Goal: Information Seeking & Learning: Learn about a topic

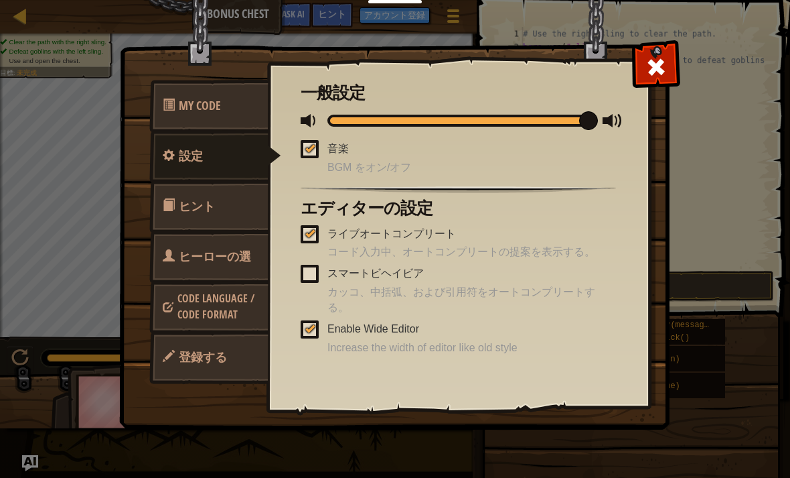
scroll to position [7, 0]
click at [302, 330] on span at bounding box center [310, 329] width 18 height 18
click at [0, 0] on input "Enable Wide Editor" at bounding box center [0, 0] width 0 height 0
click at [657, 60] on span at bounding box center [656, 66] width 21 height 21
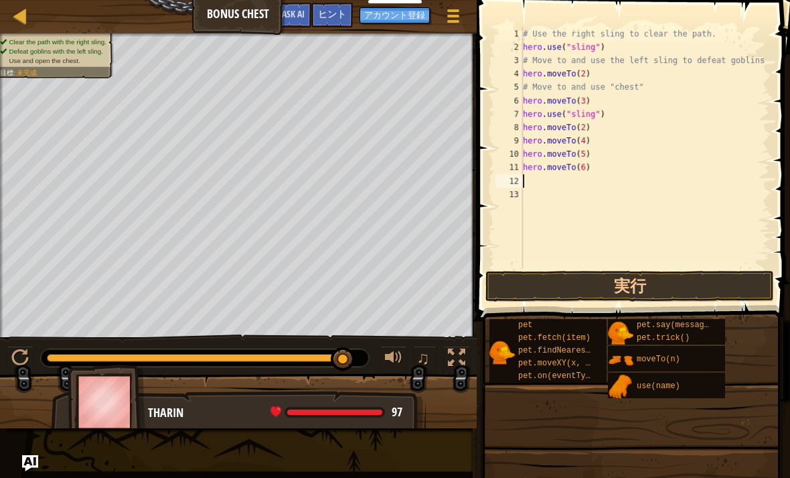
click at [301, 11] on span "Ask AI" at bounding box center [293, 13] width 23 height 13
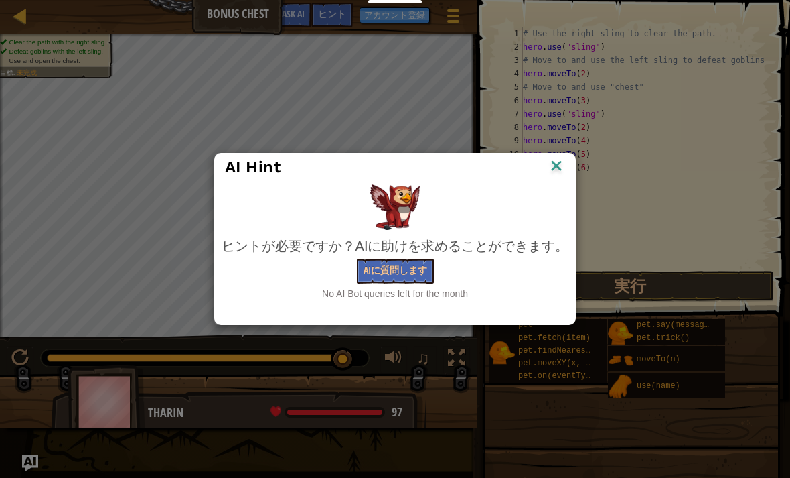
click at [551, 158] on img at bounding box center [556, 167] width 17 height 20
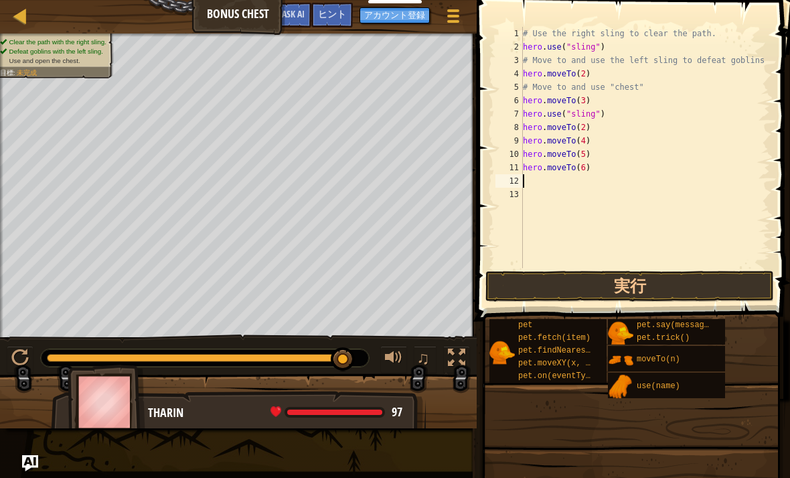
click at [459, 19] on div at bounding box center [453, 16] width 17 height 19
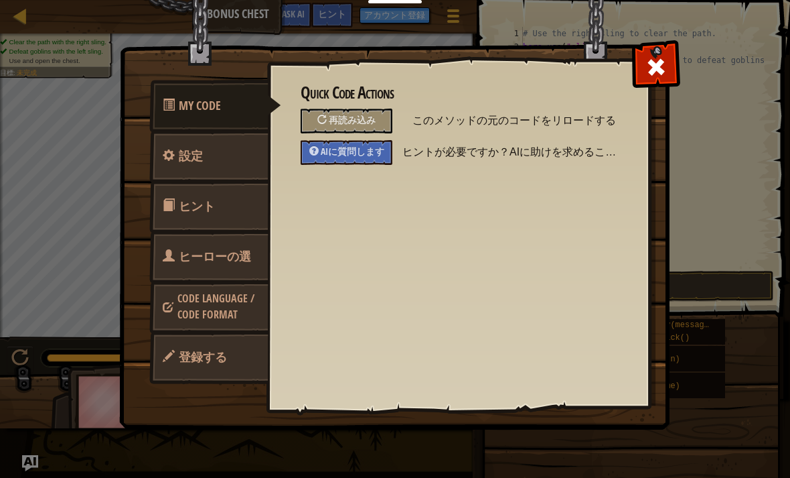
click at [188, 153] on span "設定" at bounding box center [191, 155] width 24 height 17
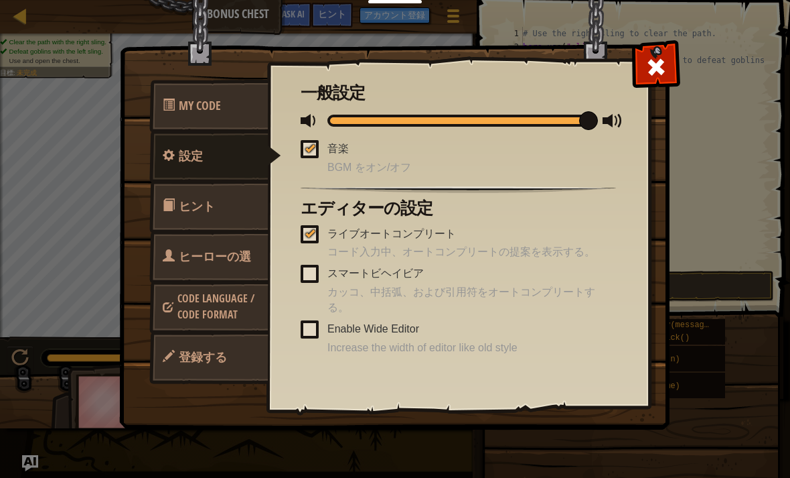
click at [434, 340] on span "Increase the width of editor like old style" at bounding box center [472, 347] width 289 height 15
click at [657, 65] on span at bounding box center [656, 66] width 21 height 21
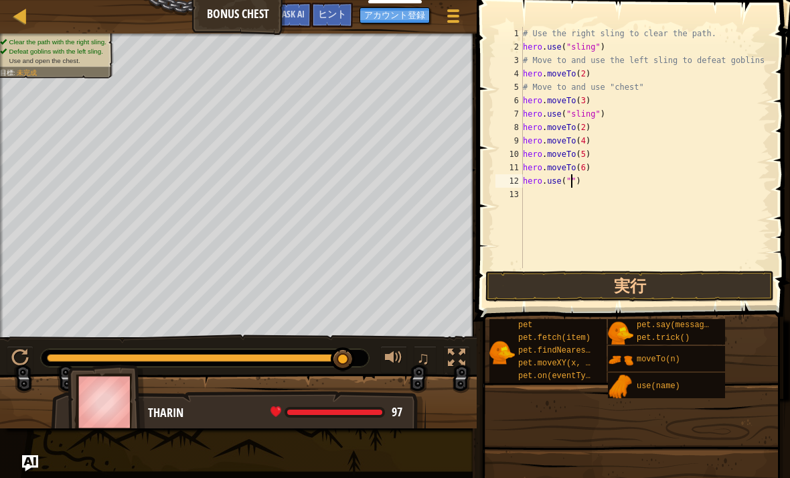
type textarea "hero.use(")"
click at [593, 190] on div "# Use the right sling to clear the path. hero . use ( "sling" ) # Move to and u…" at bounding box center [645, 161] width 250 height 268
click at [575, 181] on div "# Use the right sling to clear the path. hero . use ( "sling" ) # Move to and u…" at bounding box center [645, 161] width 250 height 268
type textarea "h"
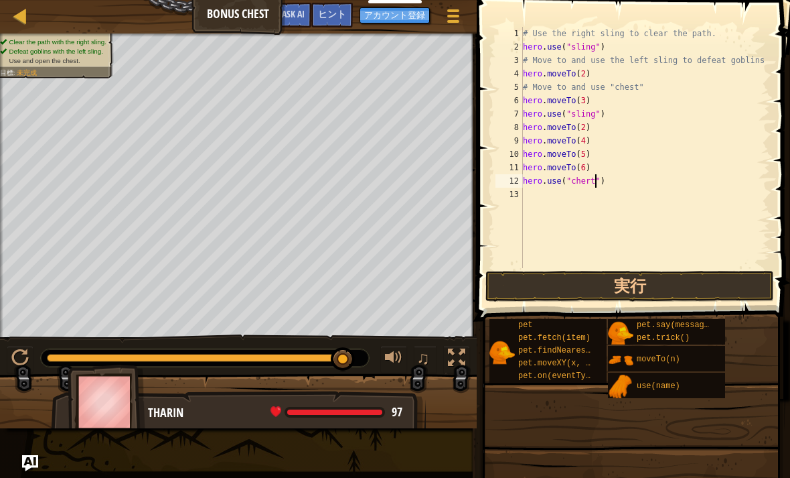
click at [694, 279] on button "実行" at bounding box center [630, 286] width 289 height 31
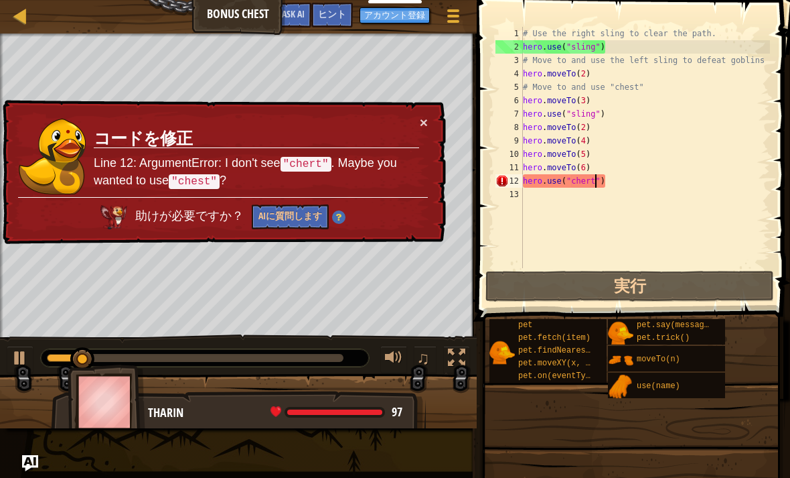
click at [427, 115] on button "×" at bounding box center [424, 122] width 8 height 14
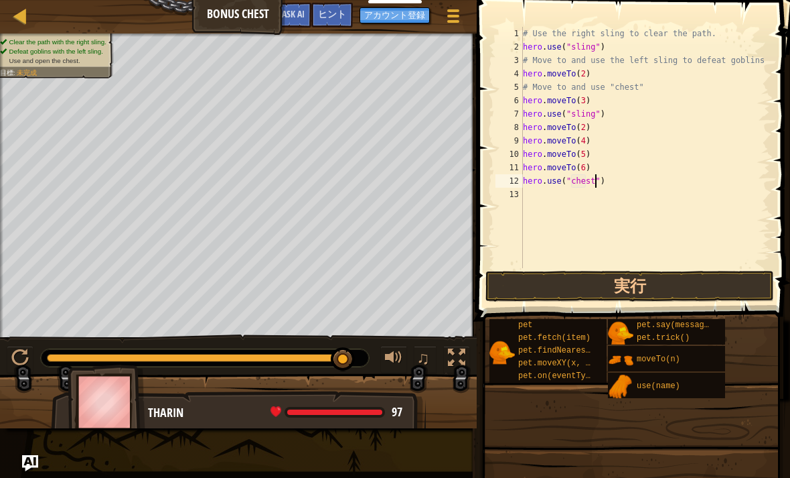
type textarea "hero.use("chest")"
click at [666, 292] on button "実行" at bounding box center [630, 286] width 289 height 31
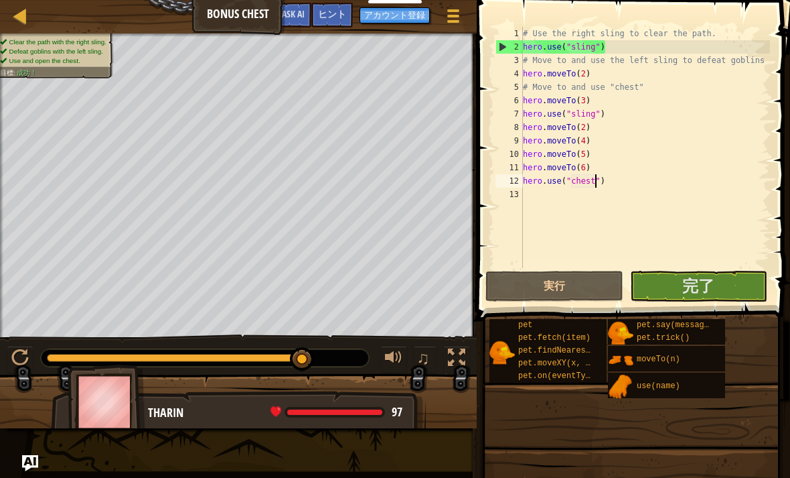
click at [717, 281] on button "完了" at bounding box center [698, 286] width 137 height 31
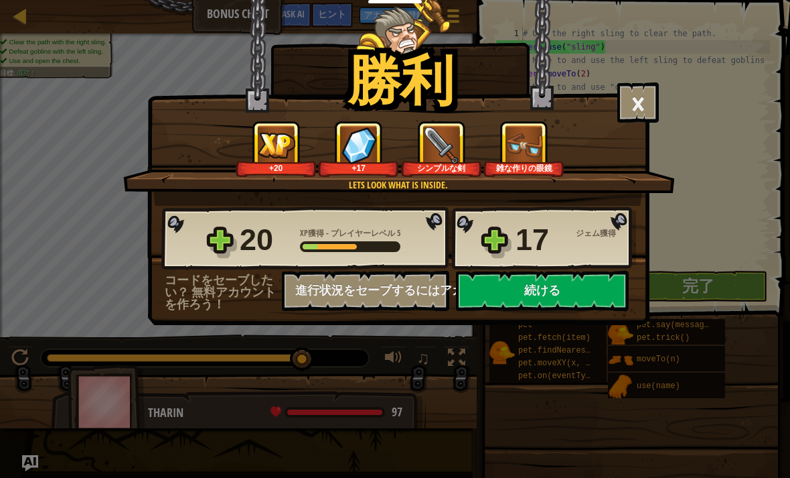
click at [561, 290] on button "続ける" at bounding box center [542, 291] width 173 height 40
select select "ja"
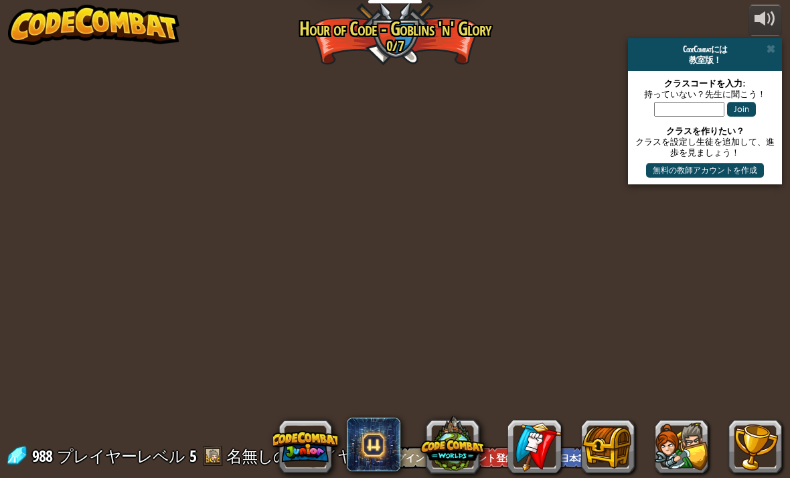
select select "ja"
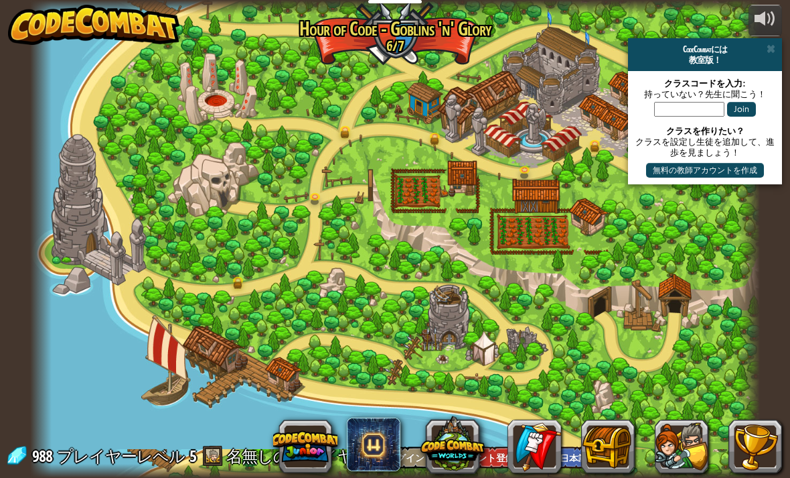
click at [764, 33] on button at bounding box center [765, 20] width 33 height 31
click at [765, 45] on div "CodeCombatには" at bounding box center [705, 49] width 143 height 11
click at [774, 44] on span at bounding box center [771, 49] width 9 height 11
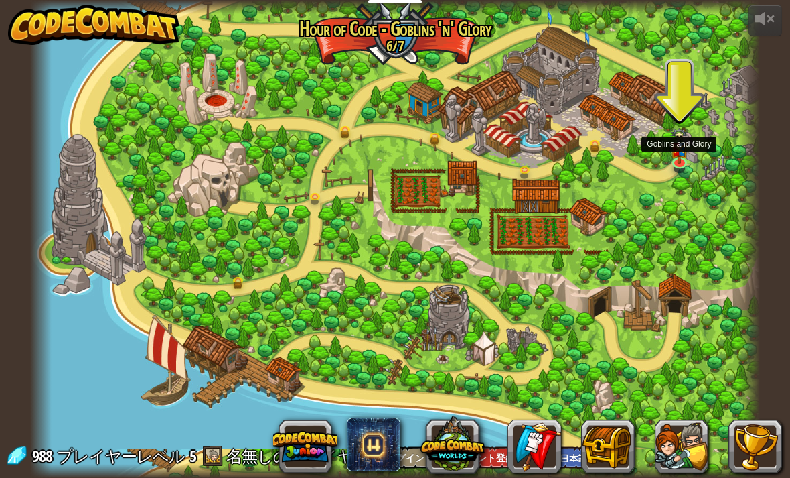
click at [683, 155] on img at bounding box center [680, 146] width 18 height 36
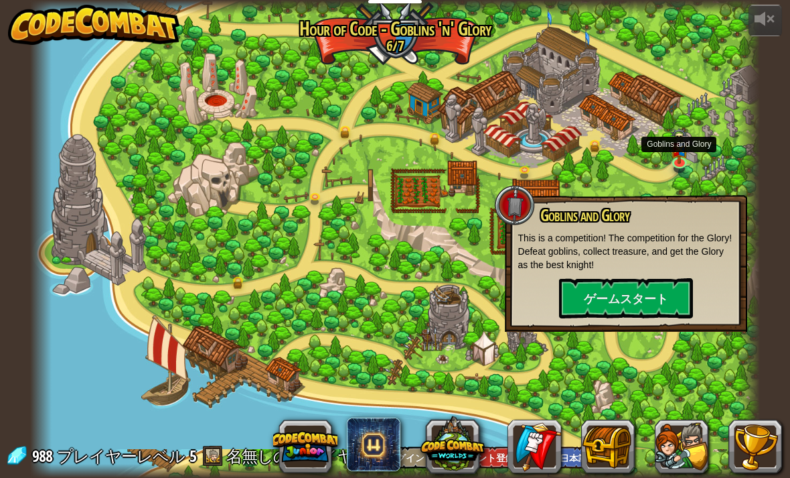
click at [635, 279] on button "ゲームスタート" at bounding box center [626, 298] width 134 height 40
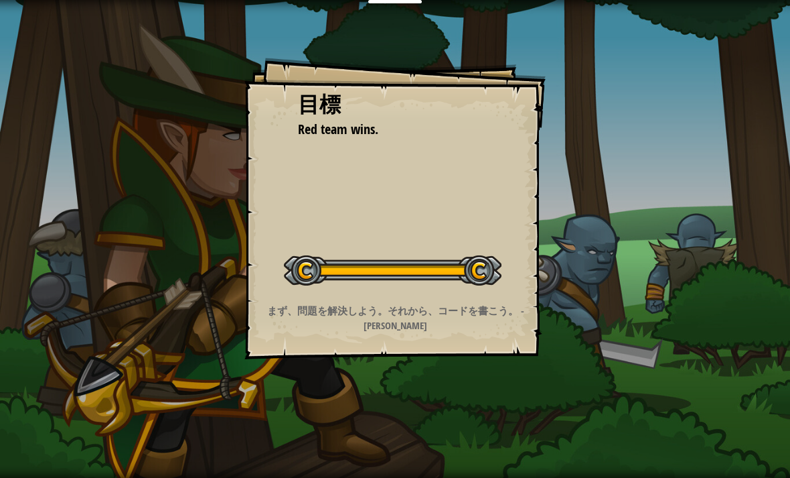
click at [516, 226] on div "目標 Red team wins. レベルスタート Error loading from server. Try refreshing the page. Y…" at bounding box center [394, 208] width 301 height 301
click at [500, 227] on div "目標 Red team wins. レベルスタート Error loading from server. Try refreshing the page. Y…" at bounding box center [394, 208] width 301 height 301
click at [741, 334] on div "目標 Red team wins. レベルスタート Error loading from server. Try refreshing the page. Y…" at bounding box center [395, 239] width 790 height 478
select select "ja"
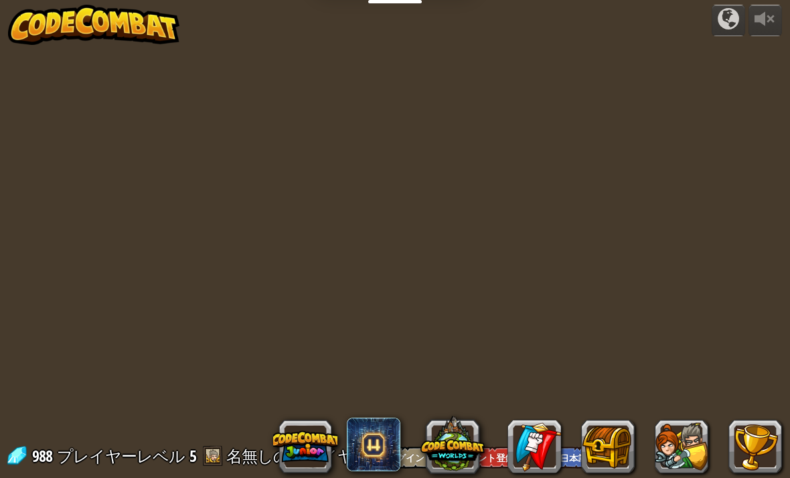
select select "ja"
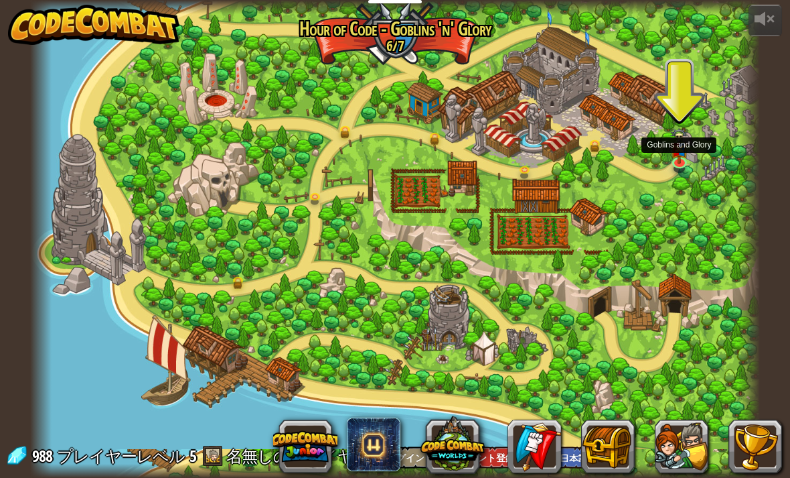
click at [671, 161] on img at bounding box center [680, 146] width 18 height 36
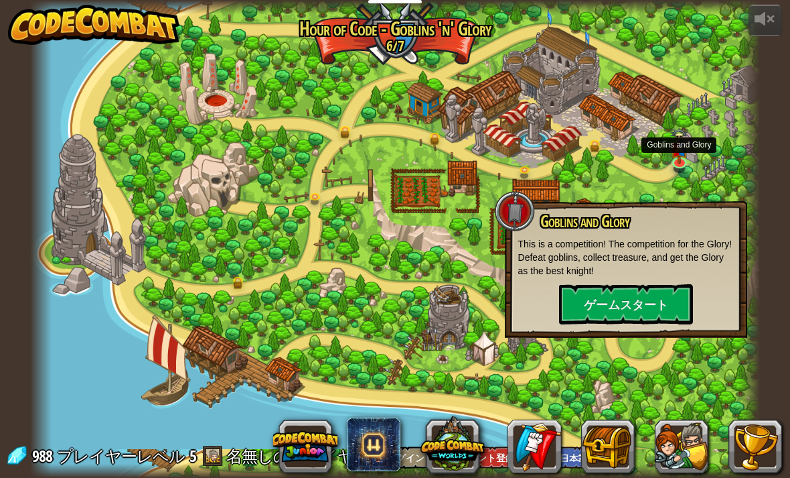
click at [634, 302] on button "ゲームスタート" at bounding box center [626, 304] width 134 height 40
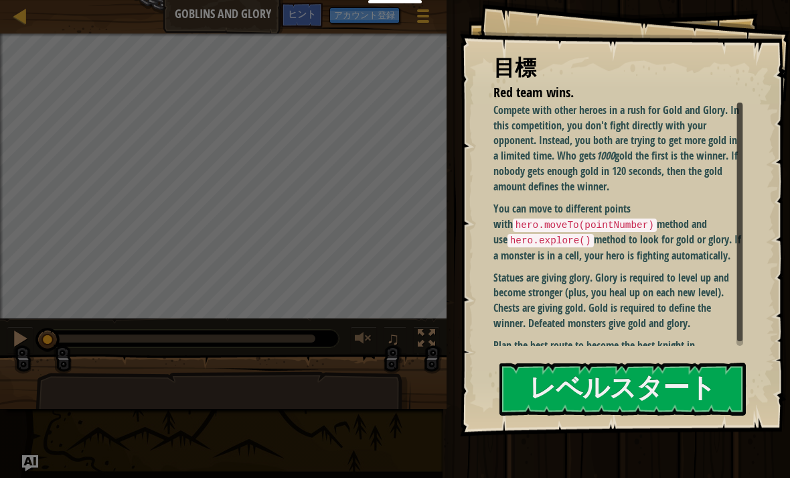
click at [707, 382] on button "レベルスタート" at bounding box center [623, 388] width 246 height 53
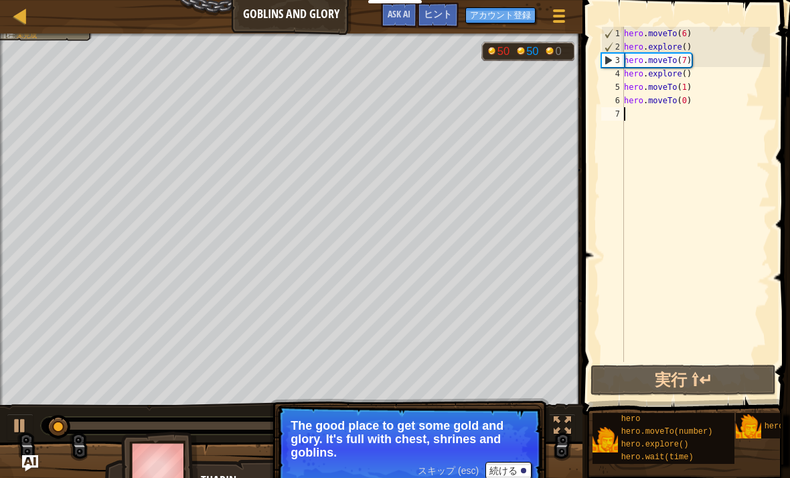
select select "ja"
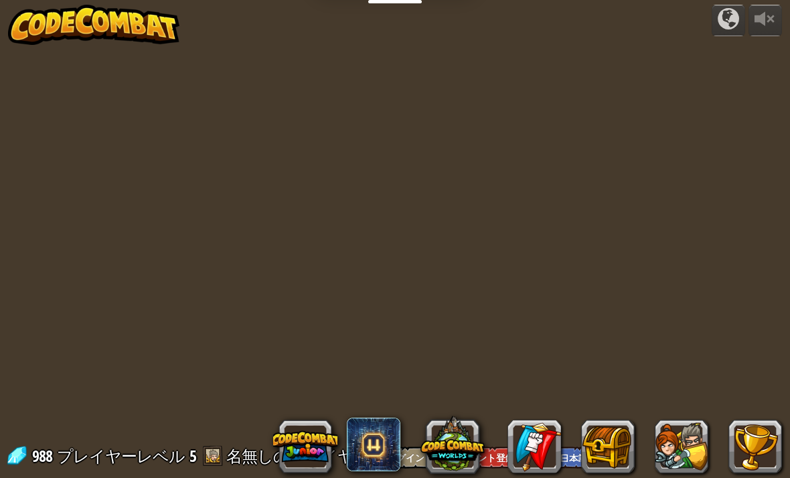
select select "ja"
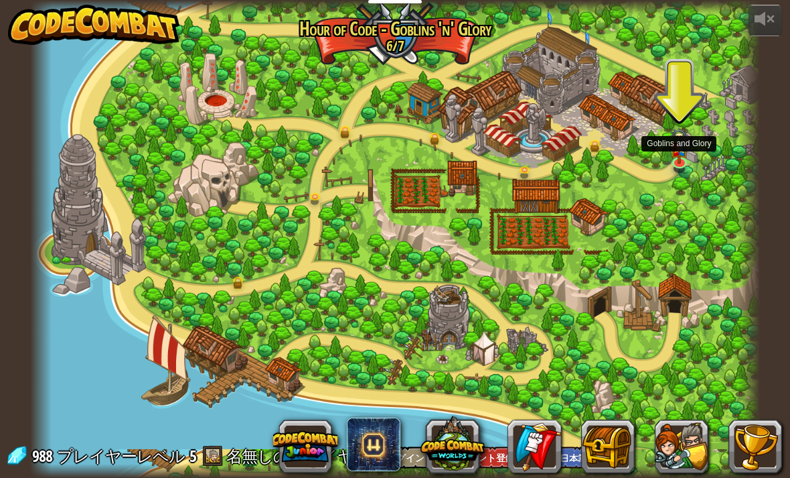
click at [685, 155] on img at bounding box center [680, 146] width 18 height 36
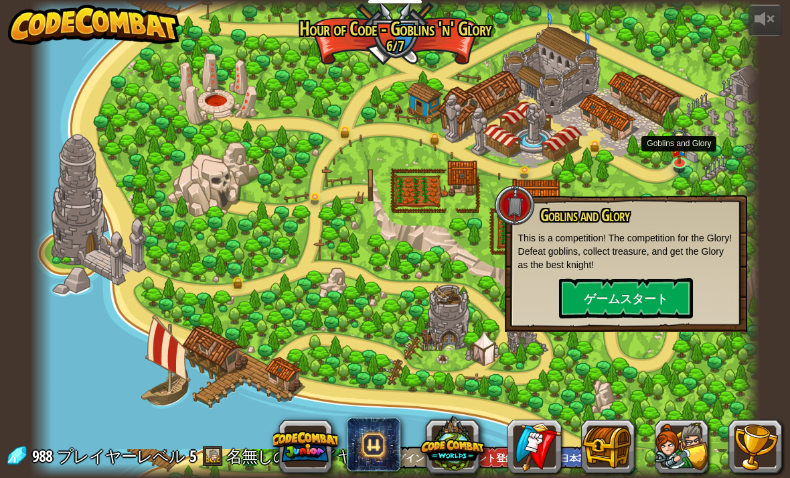
click at [660, 302] on button "ゲームスタート" at bounding box center [626, 298] width 134 height 40
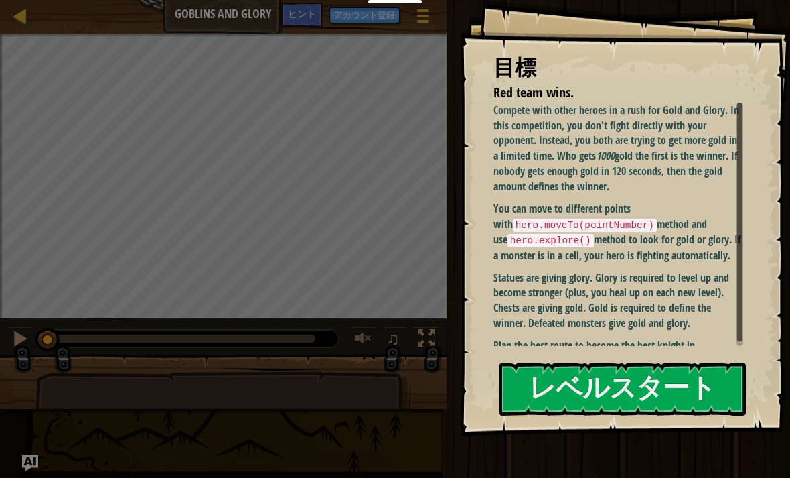
click at [703, 386] on button "レベルスタート" at bounding box center [623, 388] width 246 height 53
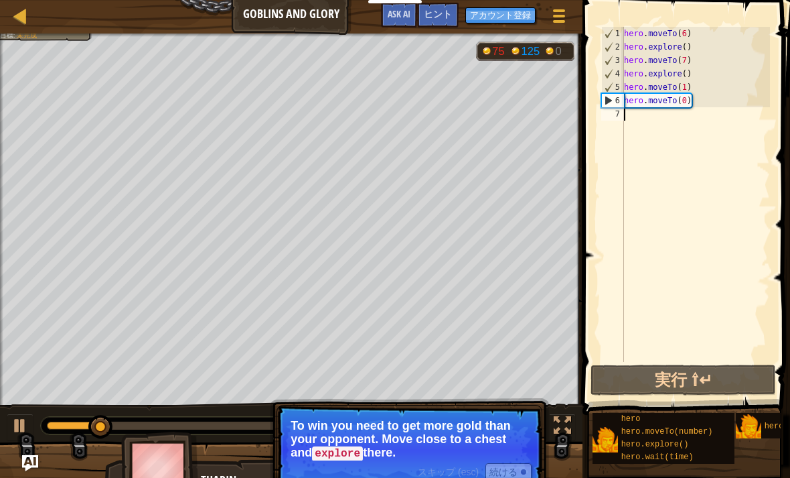
click at [741, 391] on button "実行 ⇧↵" at bounding box center [684, 379] width 186 height 31
click at [147, 456] on img at bounding box center [160, 468] width 78 height 74
click at [687, 441] on span "hero.explore()" at bounding box center [656, 443] width 68 height 9
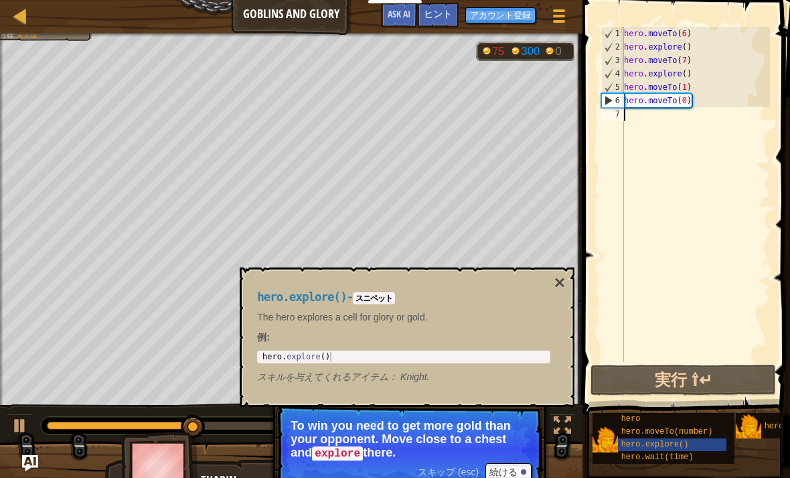
click at [559, 281] on button "×" at bounding box center [560, 282] width 11 height 19
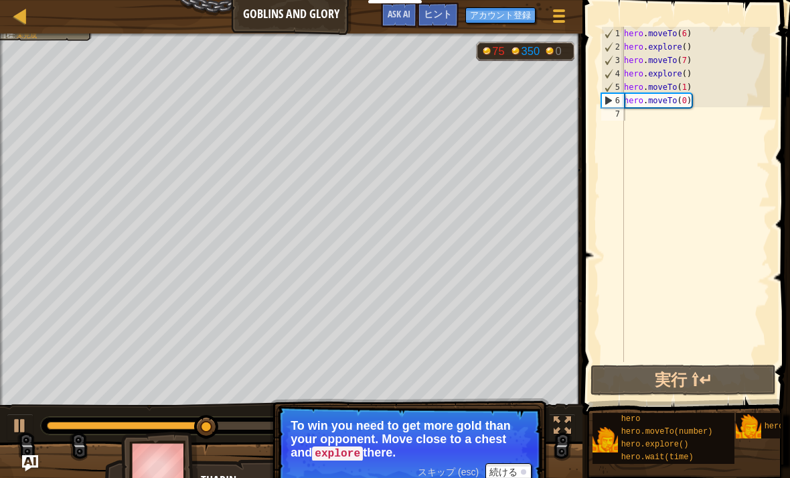
click at [267, 10] on div "ラダー Goblins and Glory ゲームメニュー 完了 アカウント登録 ヒント Ask AI" at bounding box center [291, 16] width 583 height 33
select select "ja"
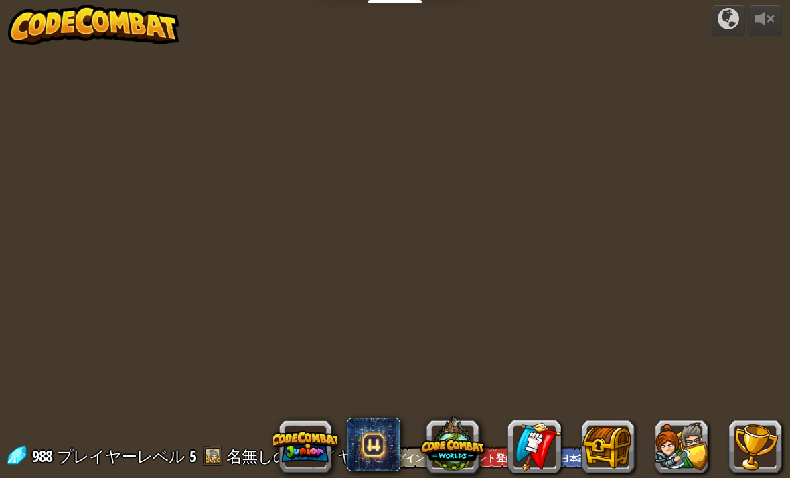
select select "ja"
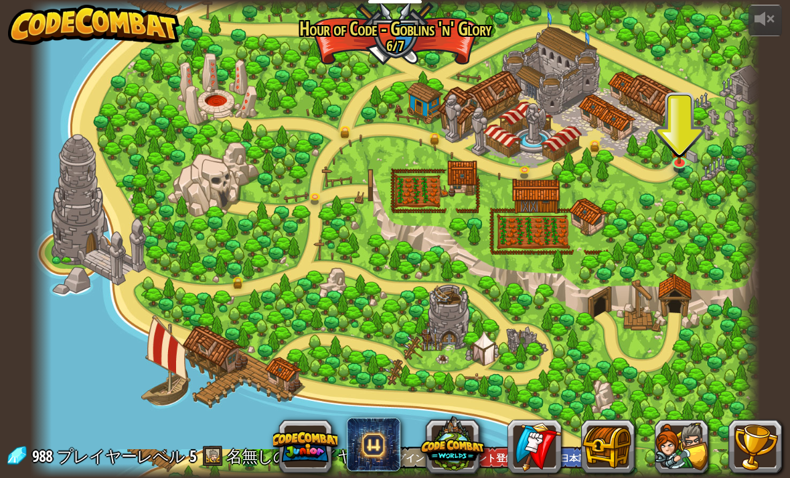
click at [620, 441] on button at bounding box center [608, 446] width 54 height 54
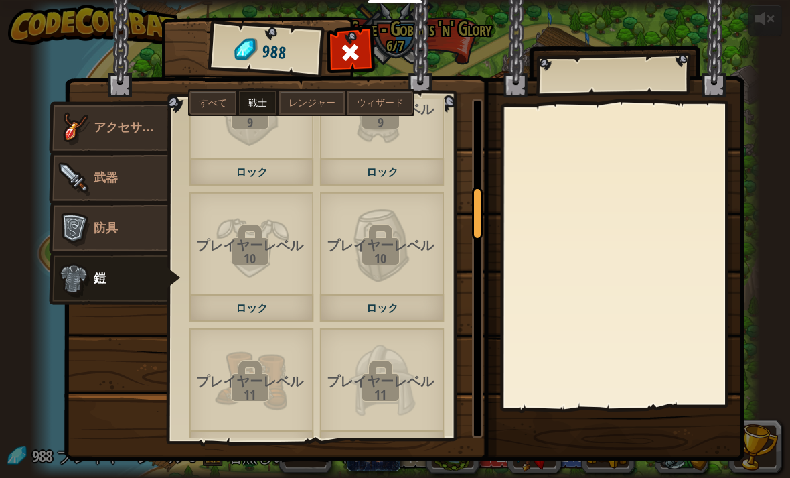
scroll to position [618, 0]
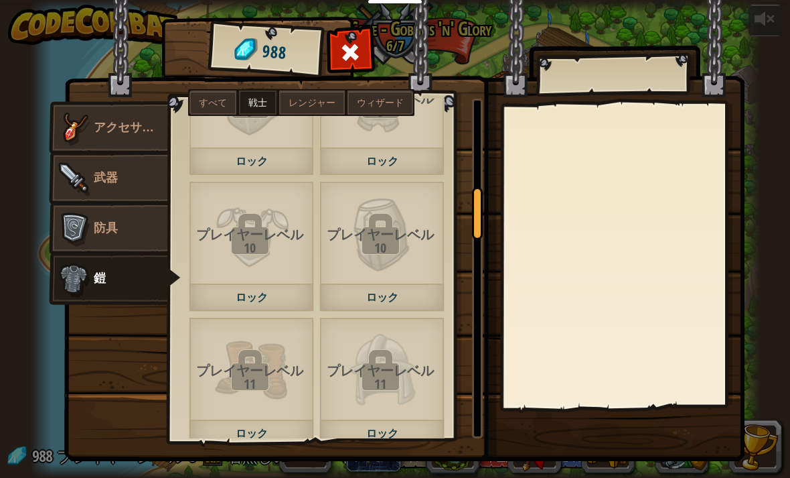
click at [86, 176] on img at bounding box center [74, 178] width 40 height 40
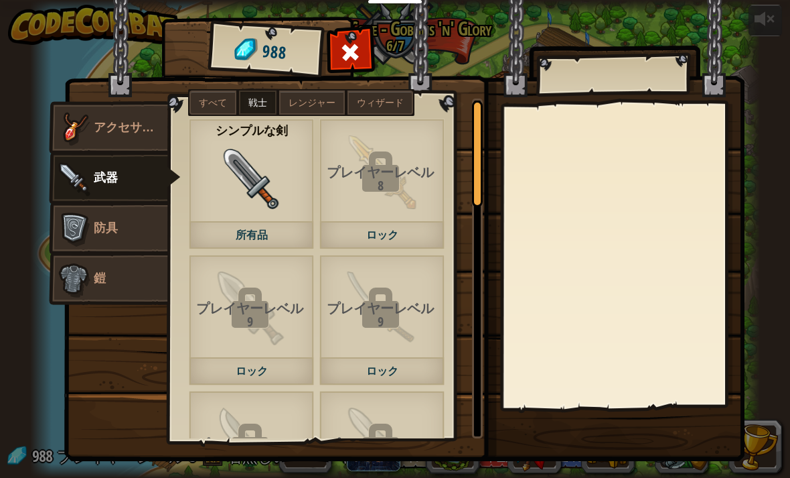
scroll to position [0, 0]
click at [271, 207] on img at bounding box center [252, 179] width 60 height 60
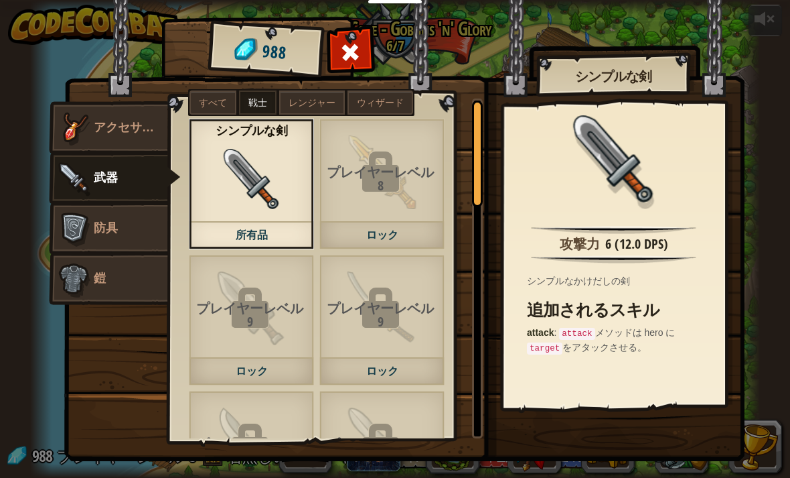
click at [352, 47] on span at bounding box center [350, 52] width 21 height 21
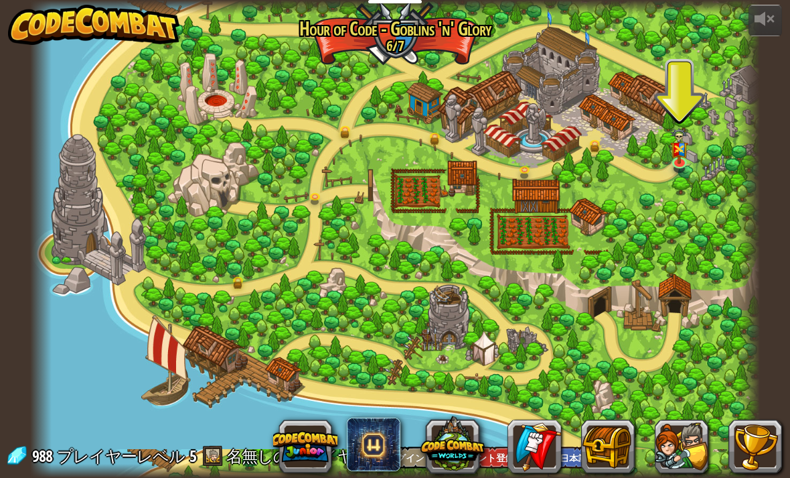
click at [681, 472] on button at bounding box center [682, 446] width 54 height 54
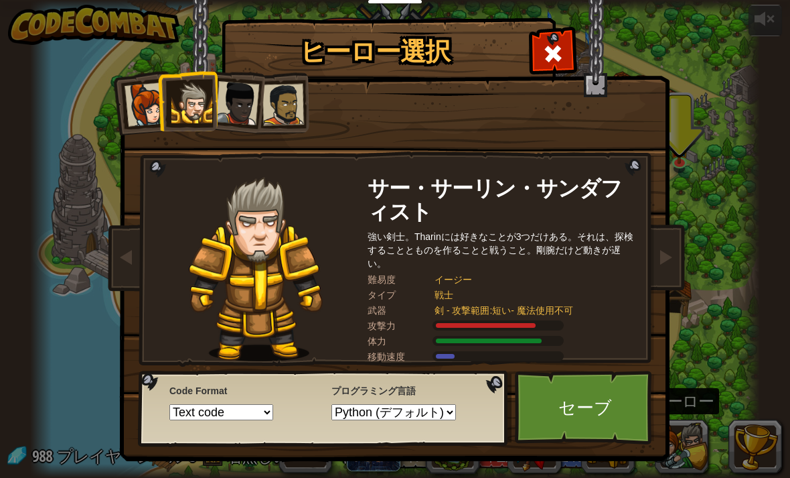
click at [567, 48] on div at bounding box center [553, 52] width 42 height 42
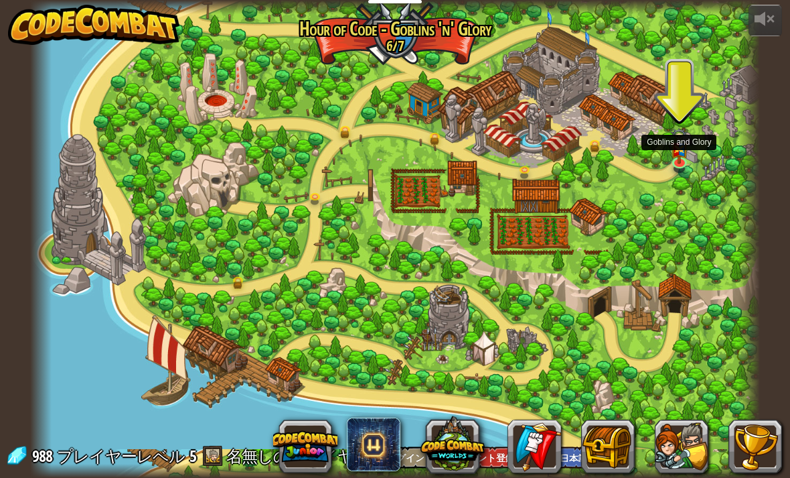
click at [683, 147] on img at bounding box center [680, 146] width 18 height 36
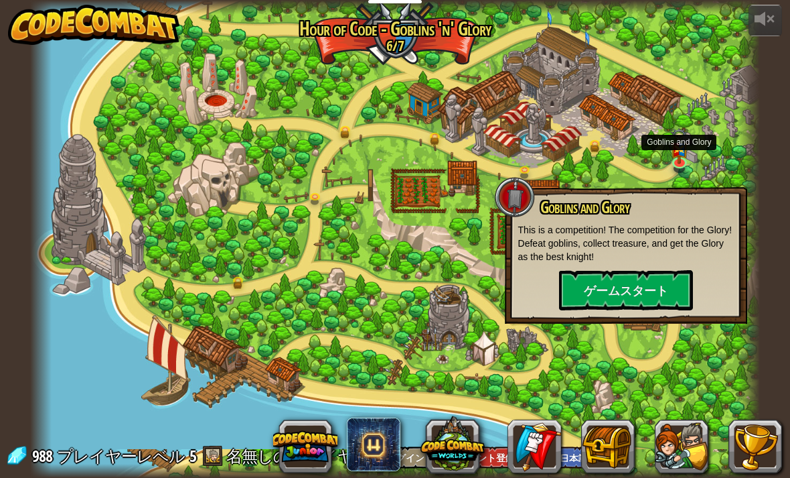
click at [640, 286] on button "ゲームスタート" at bounding box center [626, 290] width 134 height 40
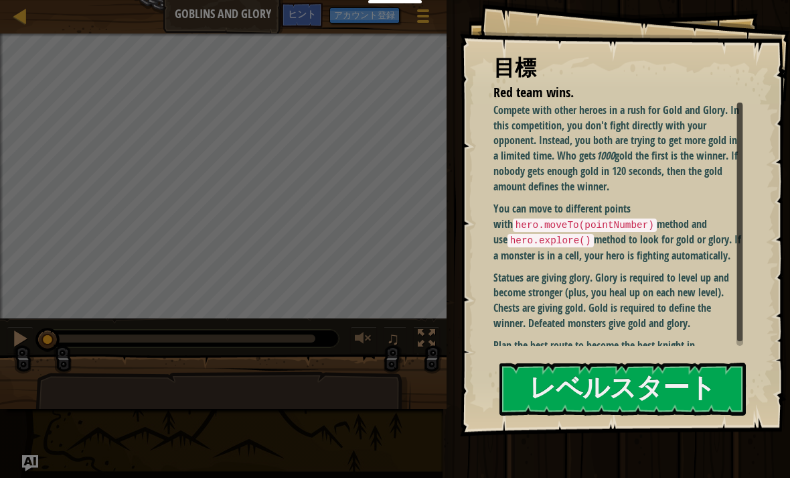
select select "ja"
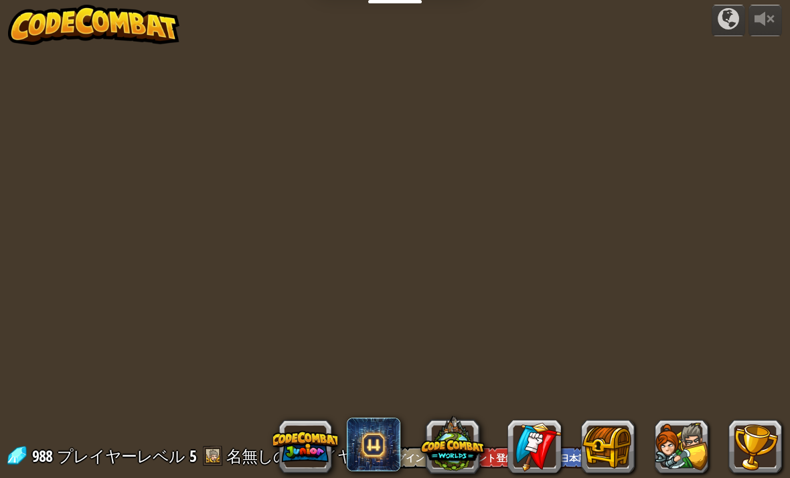
select select "ja"
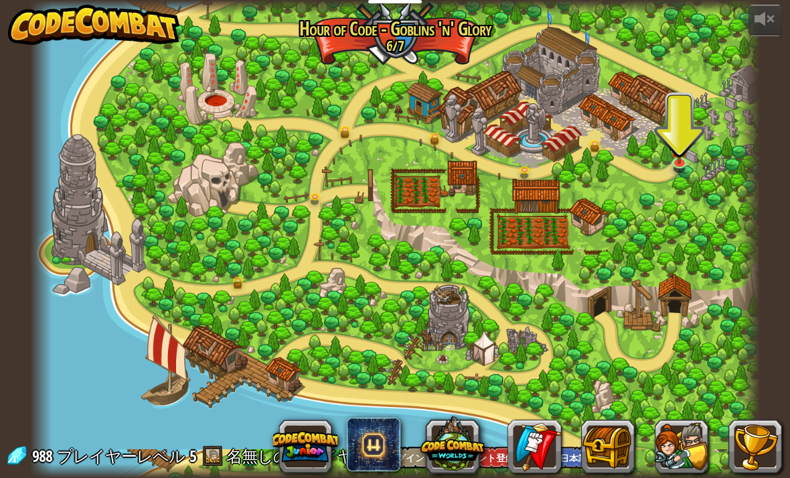
click at [687, 444] on button at bounding box center [682, 446] width 54 height 54
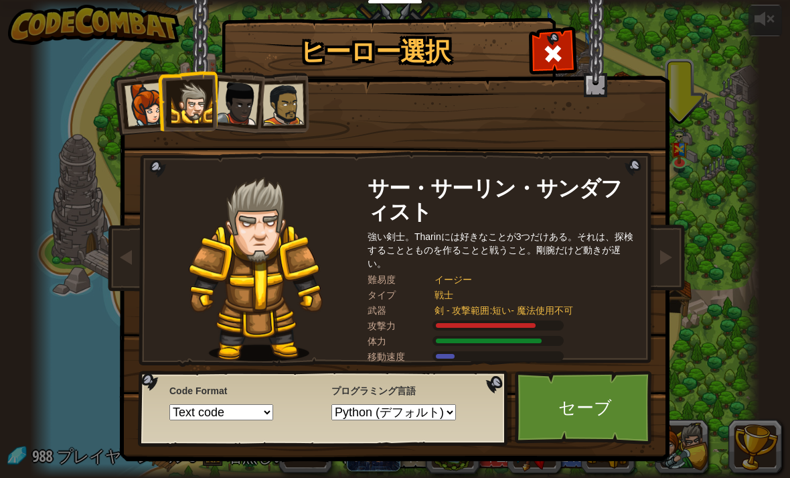
click at [587, 409] on link "セーブ" at bounding box center [585, 407] width 140 height 74
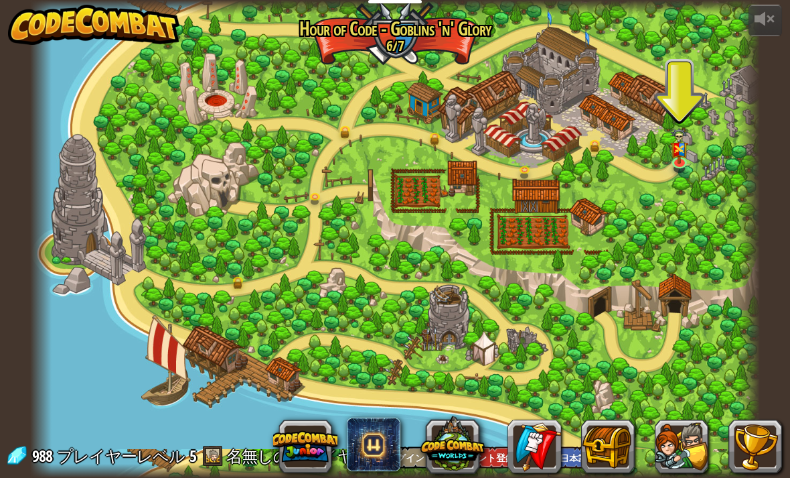
click at [617, 432] on button at bounding box center [608, 446] width 54 height 54
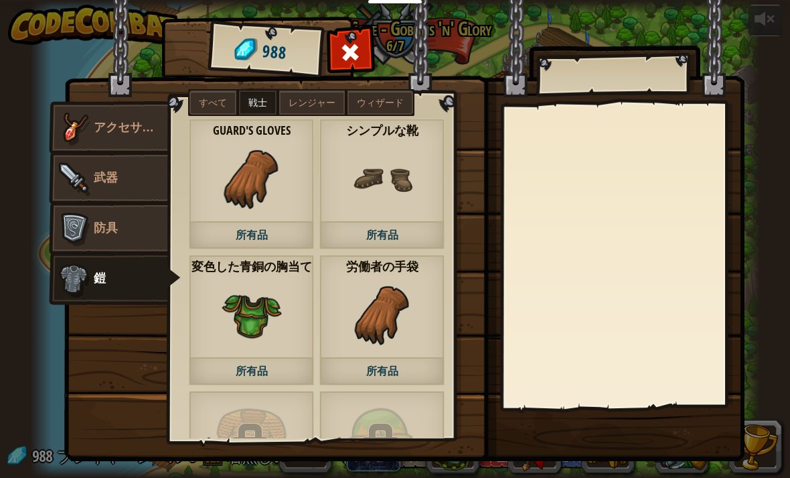
click at [74, 182] on img at bounding box center [74, 178] width 40 height 40
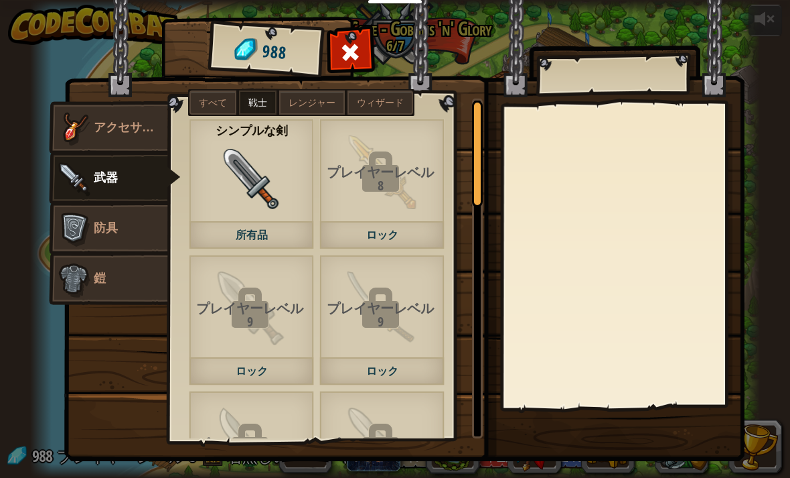
click at [222, 202] on img at bounding box center [252, 179] width 60 height 60
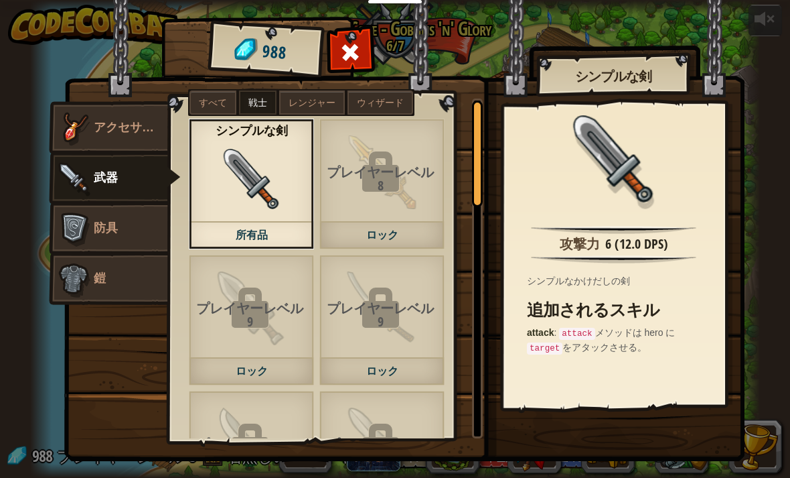
scroll to position [1, 0]
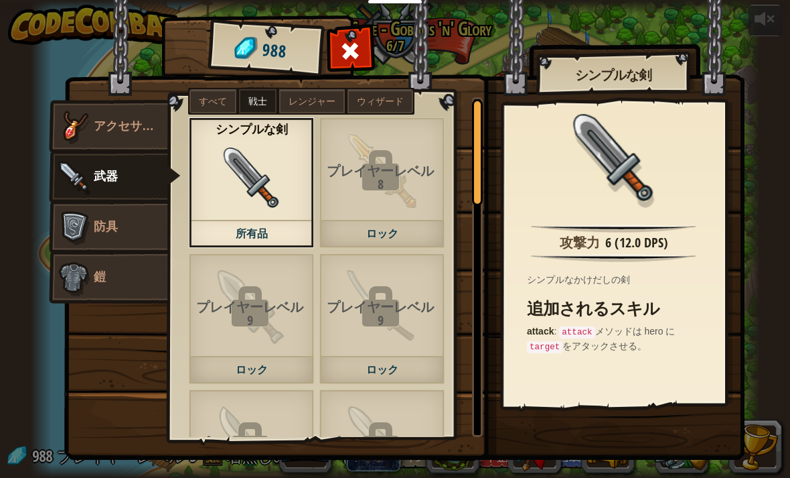
click at [368, 47] on div at bounding box center [351, 54] width 42 height 42
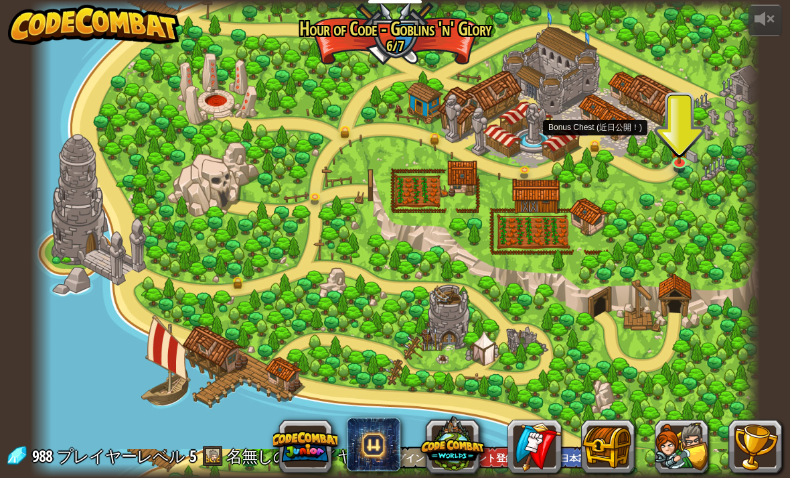
click at [605, 148] on link at bounding box center [598, 146] width 27 height 20
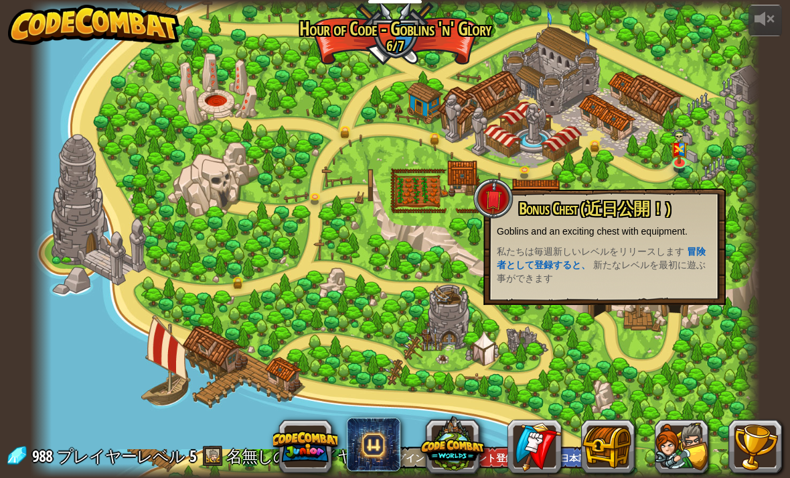
click at [766, 188] on div "powered by 壊れた橋 (近日公開！) 町長を驚かせる時だ。町の人が道を探してくれると思う。 私たちは毎週新しいレベルをリリースします 冒険者として登…" at bounding box center [395, 239] width 790 height 478
click at [527, 431] on link at bounding box center [535, 446] width 54 height 54
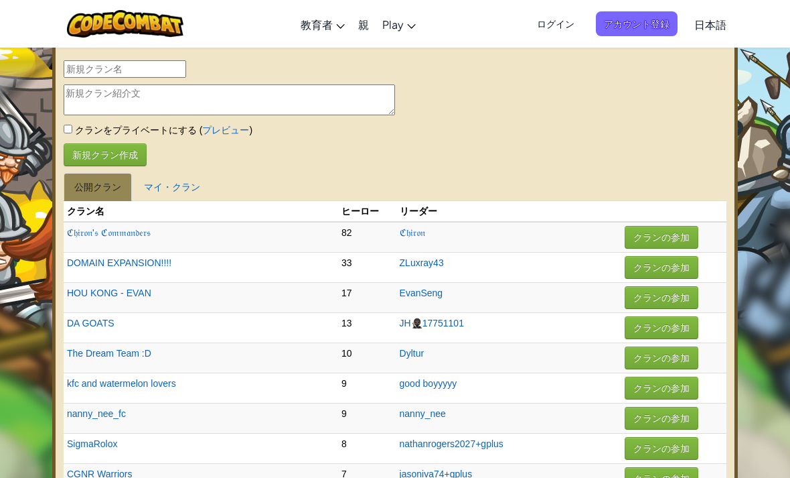
select select "ja"
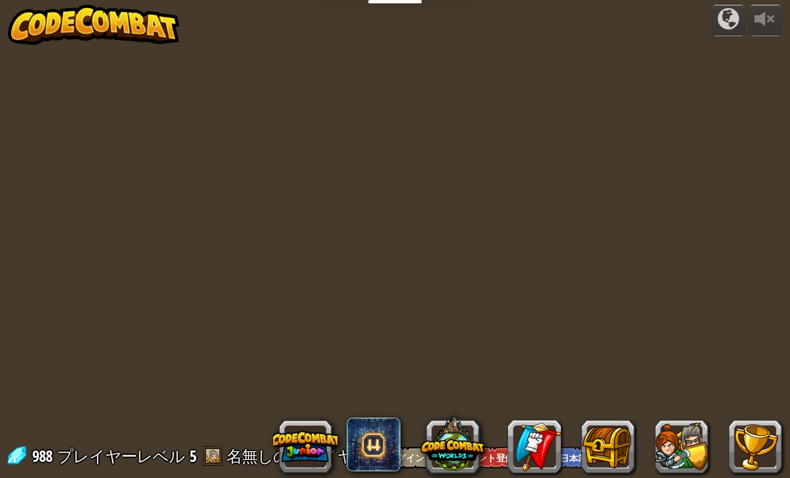
select select "ja"
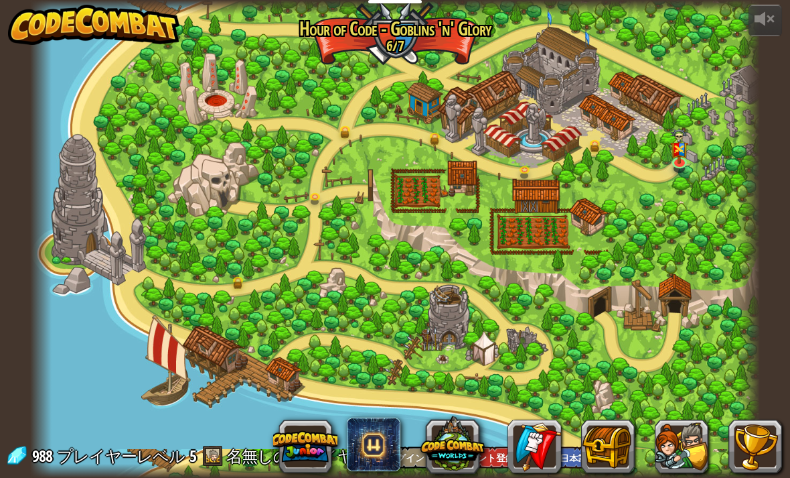
click at [738, 420] on button at bounding box center [756, 446] width 54 height 54
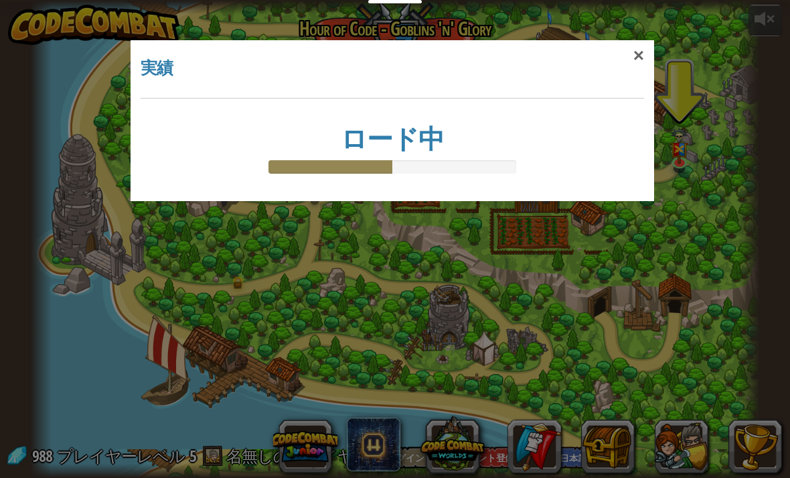
click at [639, 48] on div "×" at bounding box center [639, 55] width 31 height 39
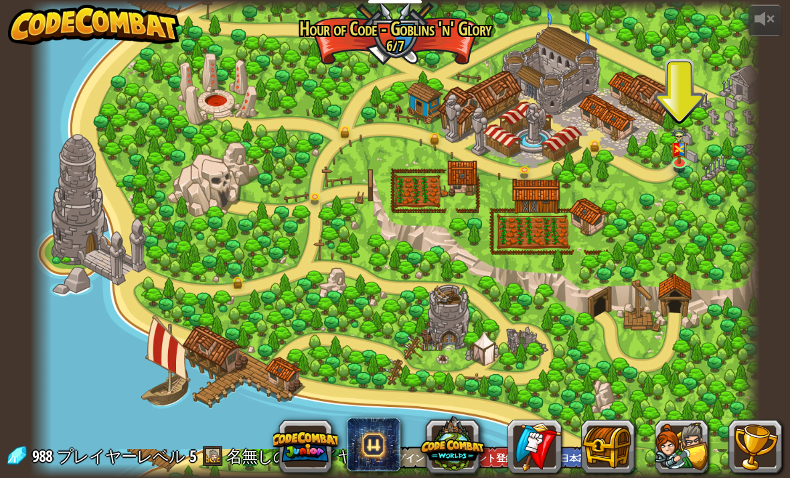
click at [687, 145] on img at bounding box center [680, 146] width 18 height 36
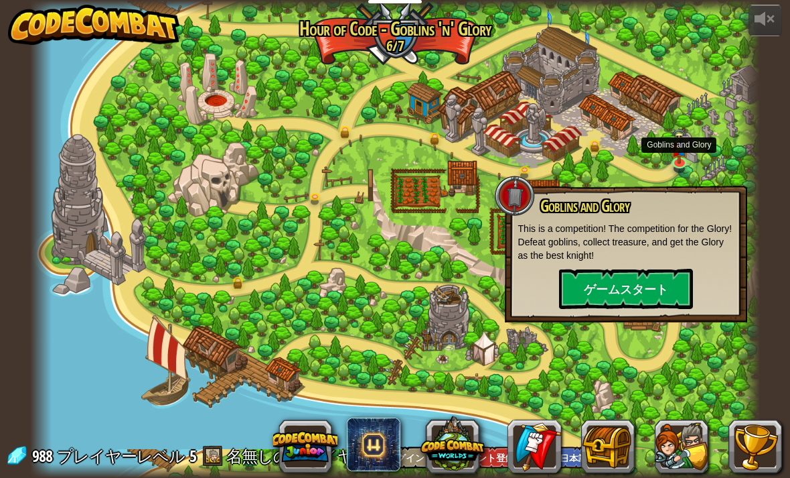
click at [662, 295] on button "ゲームスタート" at bounding box center [626, 289] width 134 height 40
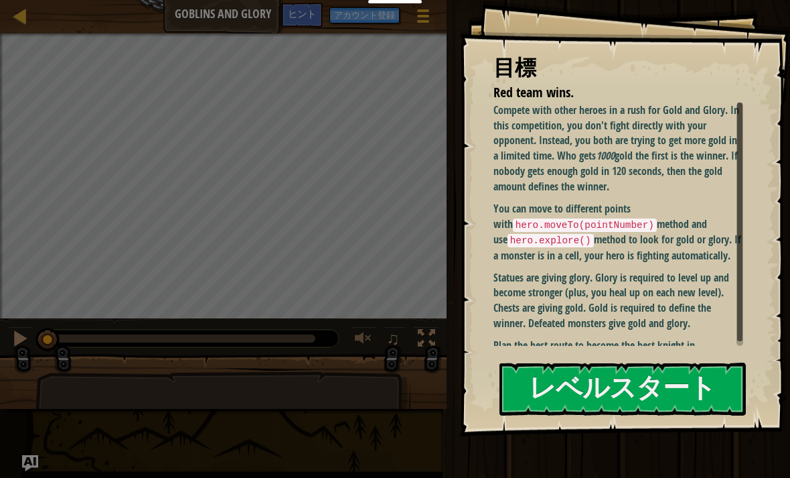
click at [681, 398] on button "レベルスタート" at bounding box center [623, 388] width 246 height 53
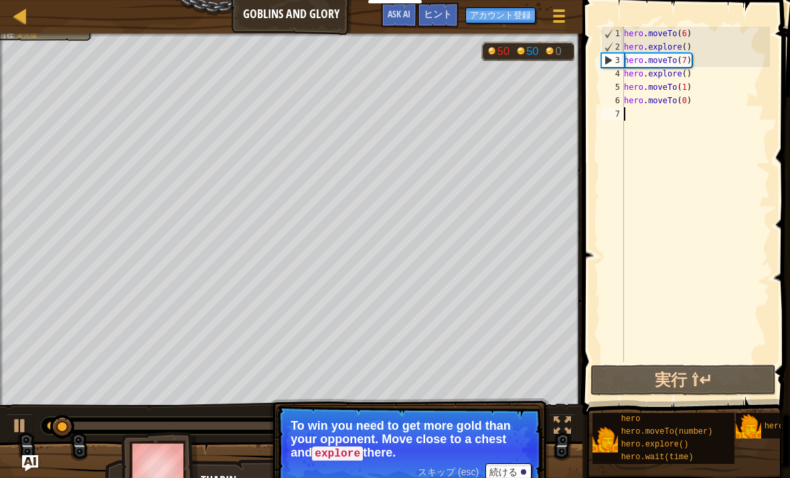
click at [442, 15] on span "ヒント" at bounding box center [438, 13] width 28 height 13
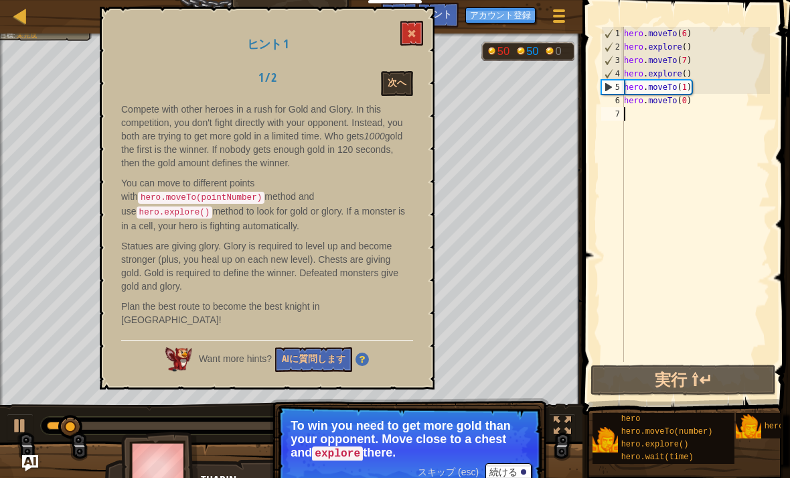
click at [410, 77] on button "次へ" at bounding box center [397, 83] width 32 height 25
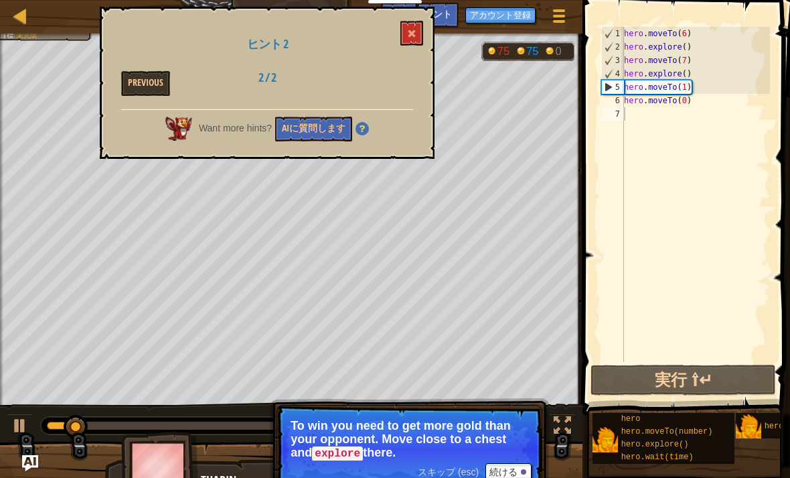
click at [419, 45] on button at bounding box center [412, 33] width 23 height 25
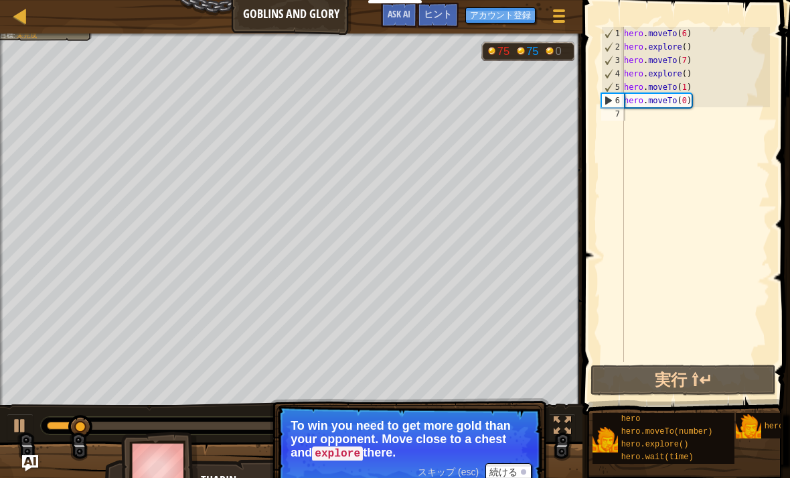
click at [416, 24] on button "Ask AI" at bounding box center [399, 15] width 36 height 25
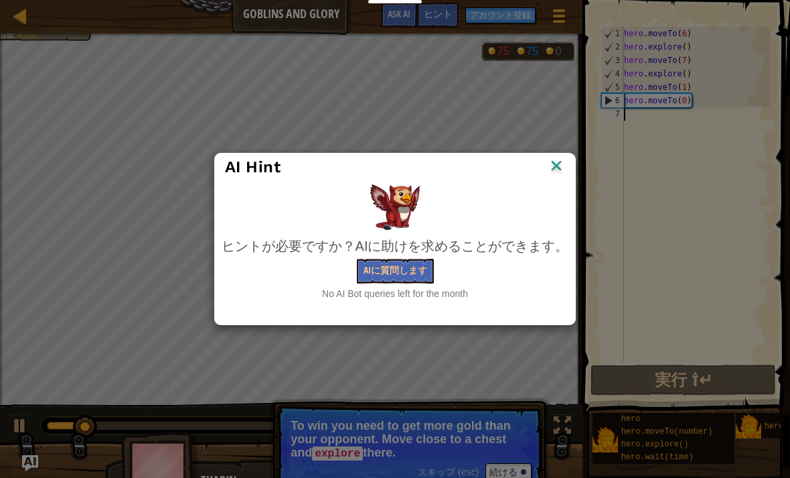
click at [565, 170] on img at bounding box center [556, 167] width 17 height 20
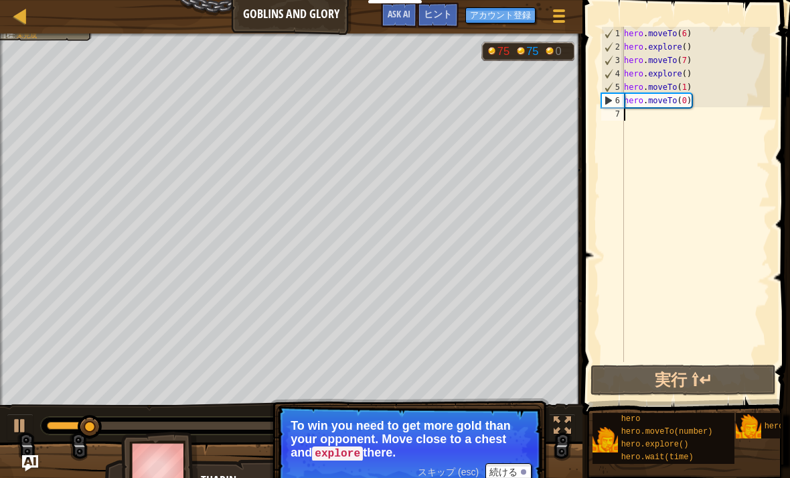
click at [447, 19] on span "ヒント" at bounding box center [438, 13] width 28 height 13
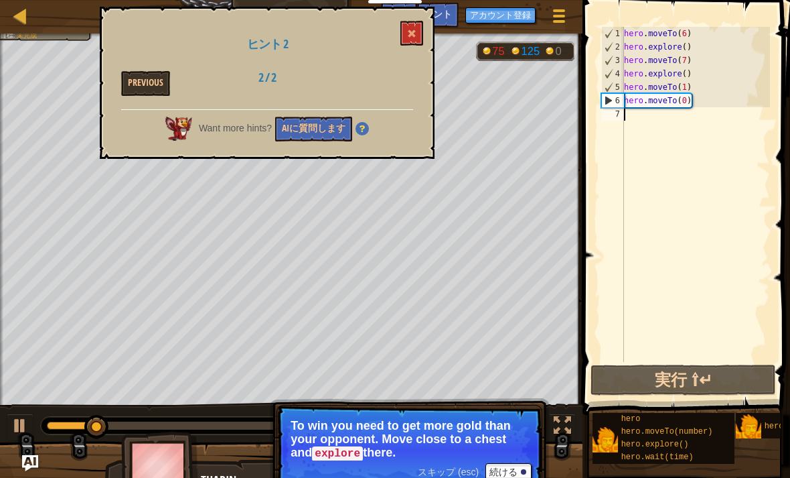
click at [315, 133] on button "AIに質問します" at bounding box center [313, 129] width 77 height 25
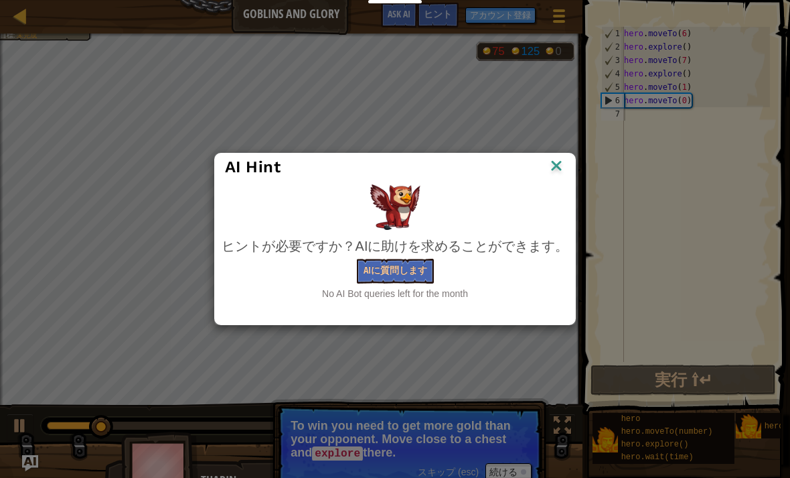
click at [564, 170] on img at bounding box center [556, 167] width 17 height 20
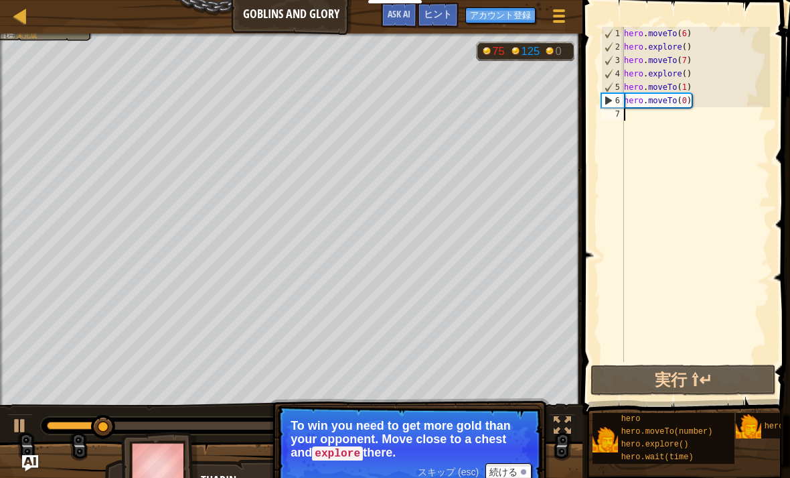
click at [440, 12] on span "ヒント" at bounding box center [438, 13] width 28 height 13
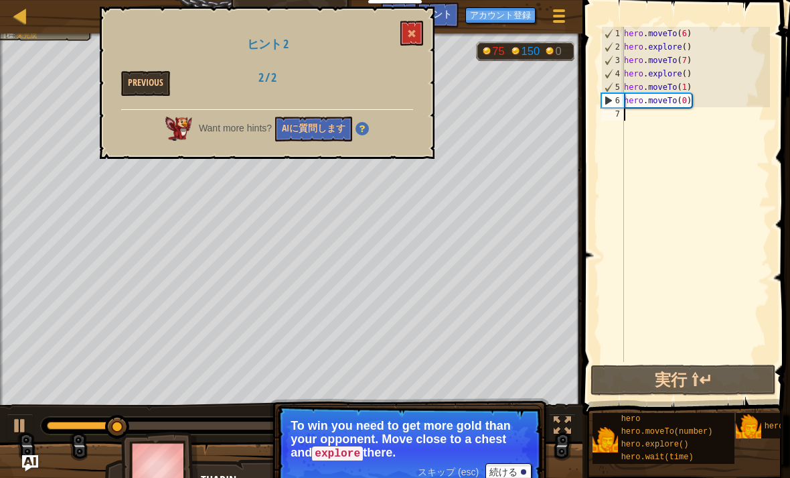
click at [268, 36] on div "ヒント 2 Previous 2 / 2 Want more hints? AIに質問します" at bounding box center [267, 83] width 335 height 152
click at [265, 49] on span "ヒント 2" at bounding box center [267, 44] width 41 height 17
click at [264, 83] on div "2 / 2" at bounding box center [267, 81] width 104 height 20
click at [413, 41] on button at bounding box center [412, 33] width 23 height 25
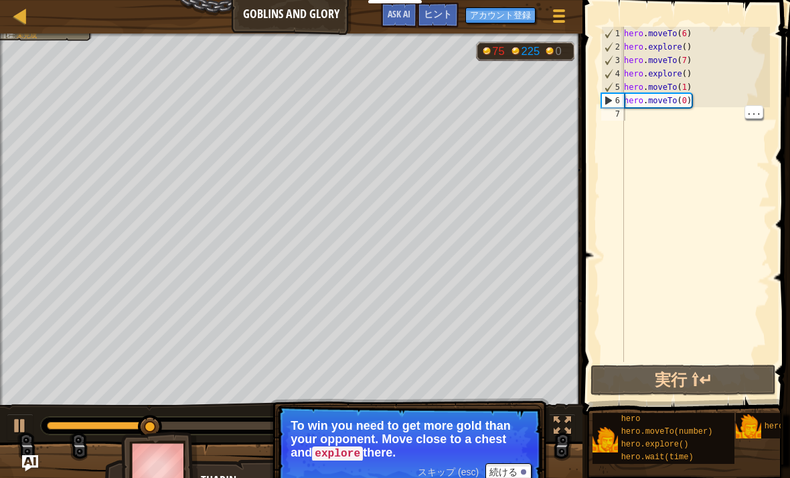
click at [632, 121] on div "hero . moveTo ( 6 ) hero . explore ( ) hero . moveTo ( 7 ) hero . explore ( ) h…" at bounding box center [696, 208] width 149 height 362
type textarea "hero.moveTo(0)"
click at [692, 107] on div "hero . moveTo ( 6 ) hero . explore ( ) hero . moveTo ( 7 ) hero . explore ( ) h…" at bounding box center [696, 208] width 149 height 362
click at [631, 121] on div "hero . moveTo ( 6 ) hero . explore ( ) hero . moveTo ( 7 ) hero . explore ( ) h…" at bounding box center [696, 208] width 149 height 362
type textarea "h"
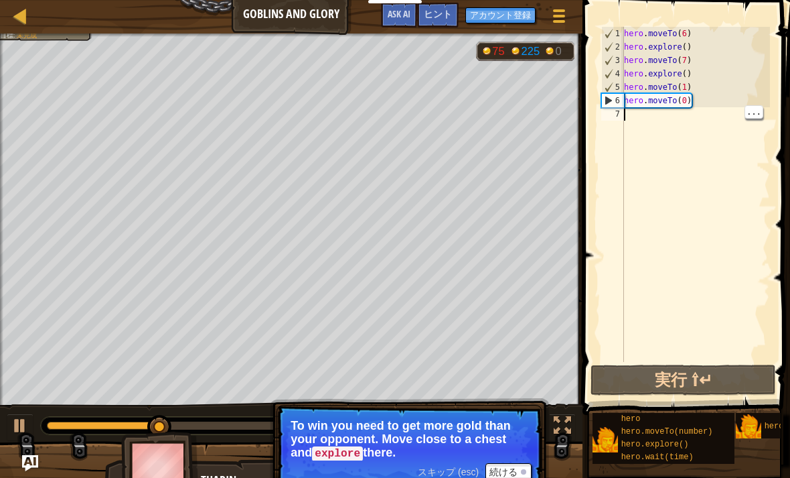
scroll to position [7, 0]
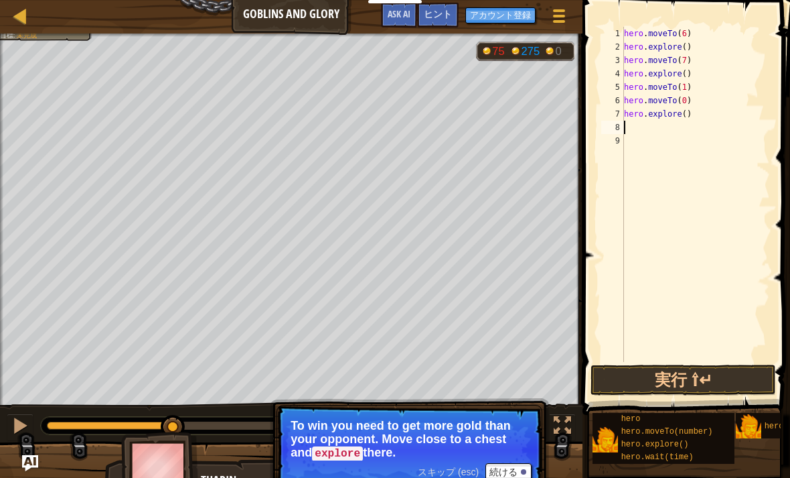
type textarea "h"
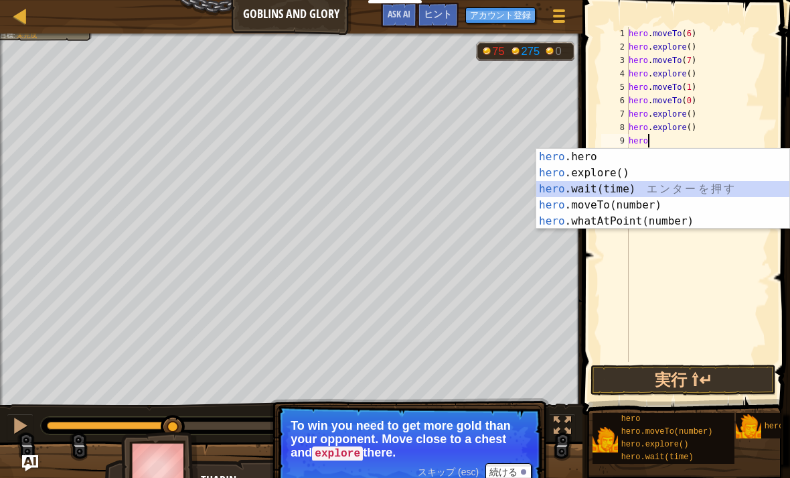
type textarea "hero.wait(2)"
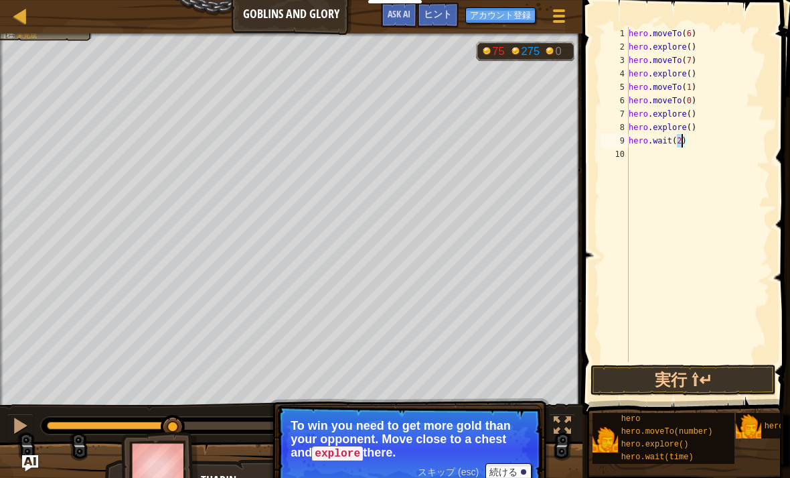
click at [699, 371] on button "実行 ⇧↵" at bounding box center [684, 379] width 186 height 31
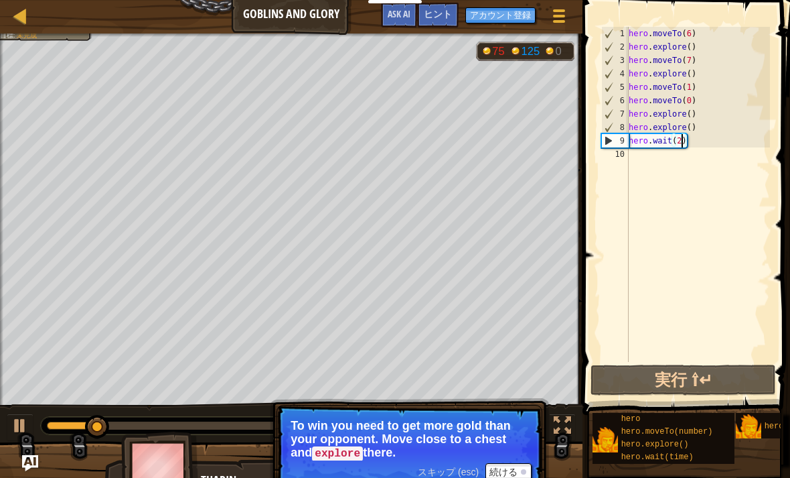
click at [737, 369] on button "実行 ⇧↵" at bounding box center [684, 379] width 186 height 31
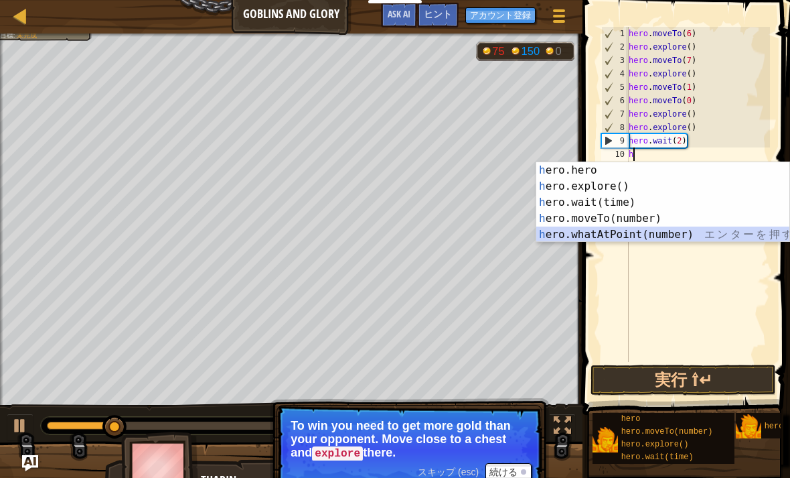
type textarea "hero.whatAtPoint(1)"
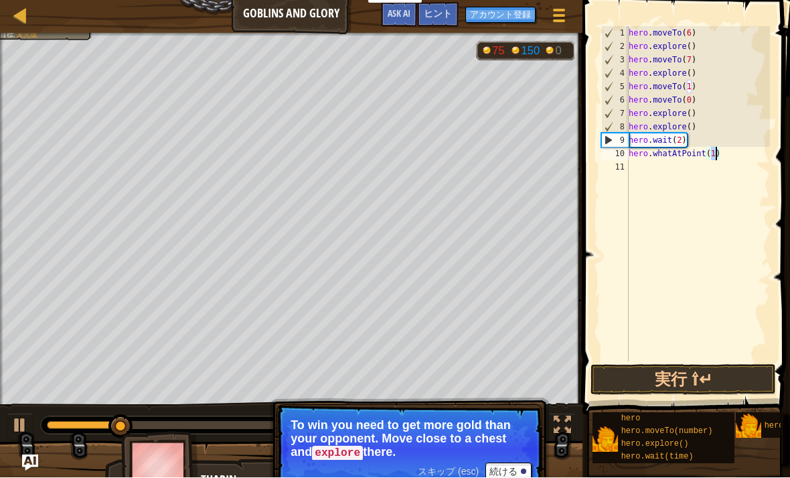
click at [747, 381] on button "実行 ⇧↵" at bounding box center [684, 379] width 186 height 31
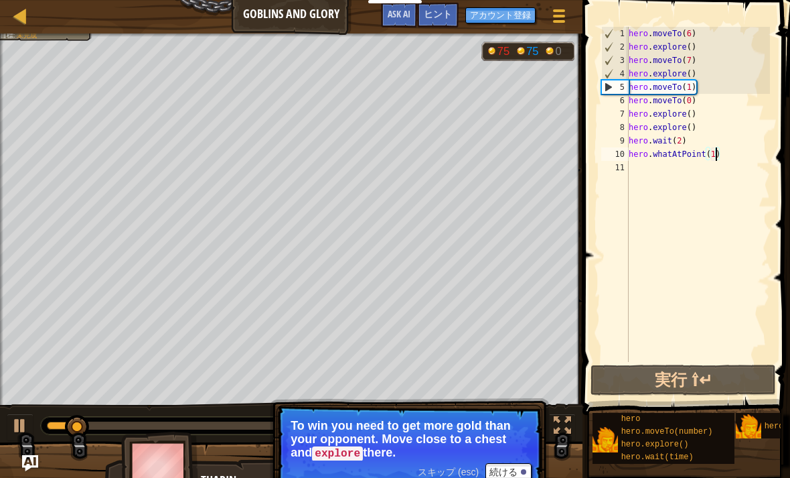
select select "ja"
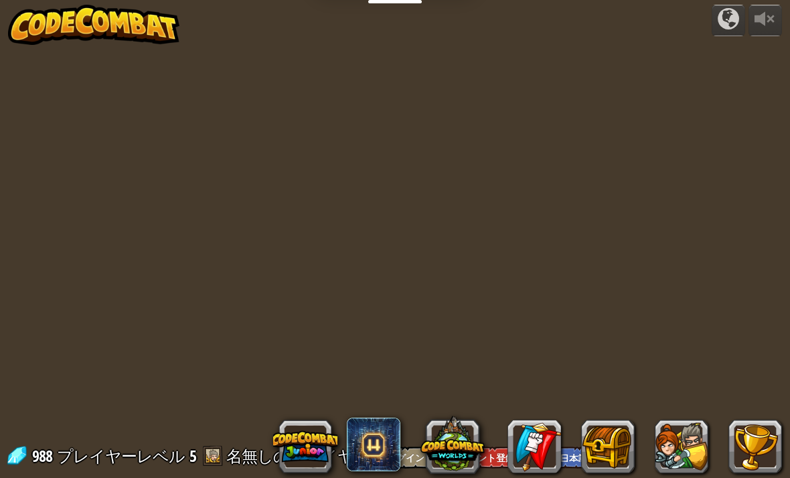
select select "ja"
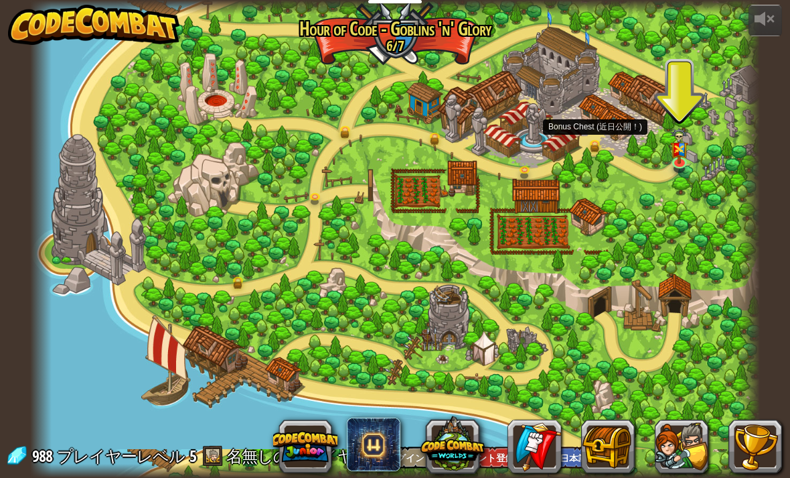
click at [591, 149] on link at bounding box center [598, 146] width 27 height 20
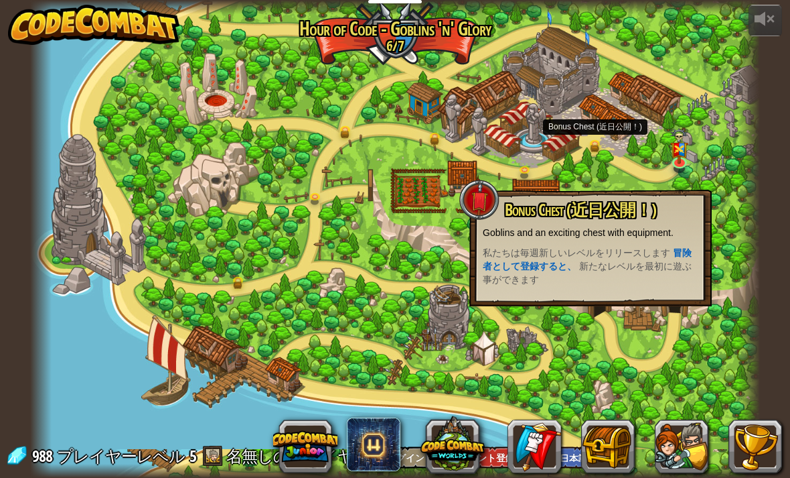
click at [675, 251] on strong "冒険者として登録すると、" at bounding box center [587, 259] width 209 height 24
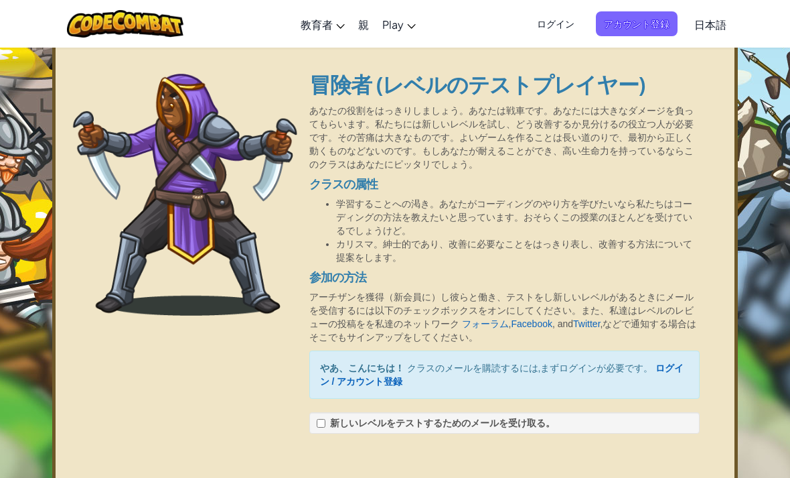
select select "ja"
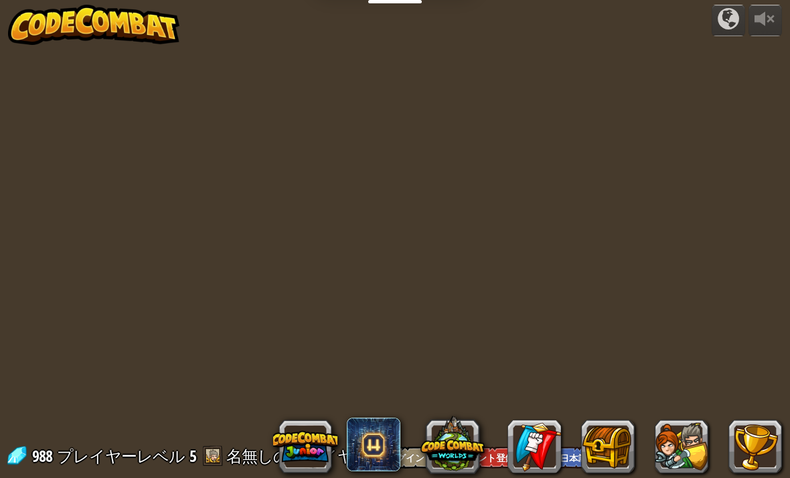
select select "ja"
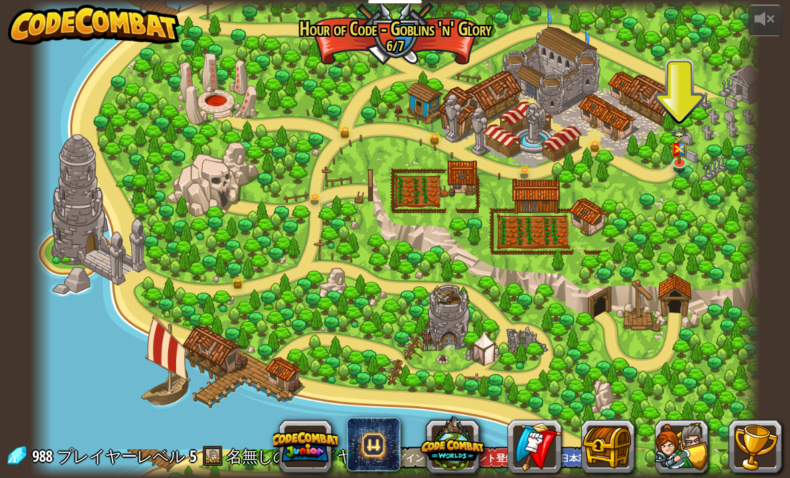
click at [612, 450] on button at bounding box center [608, 446] width 54 height 54
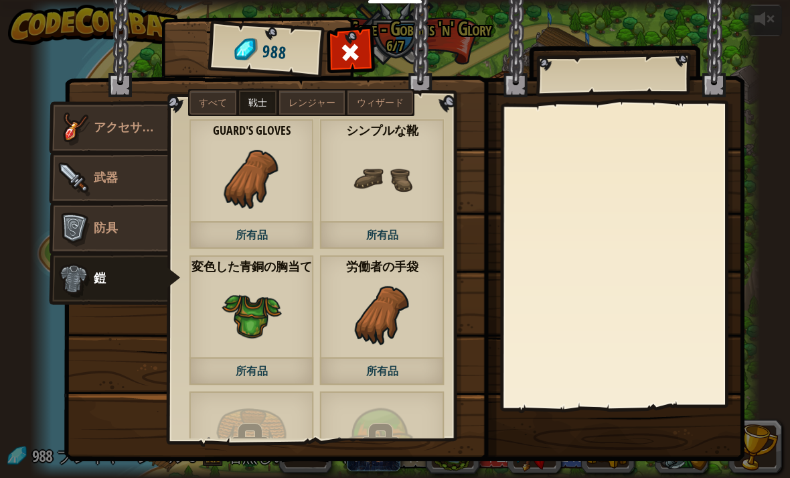
click at [92, 183] on img at bounding box center [74, 178] width 40 height 40
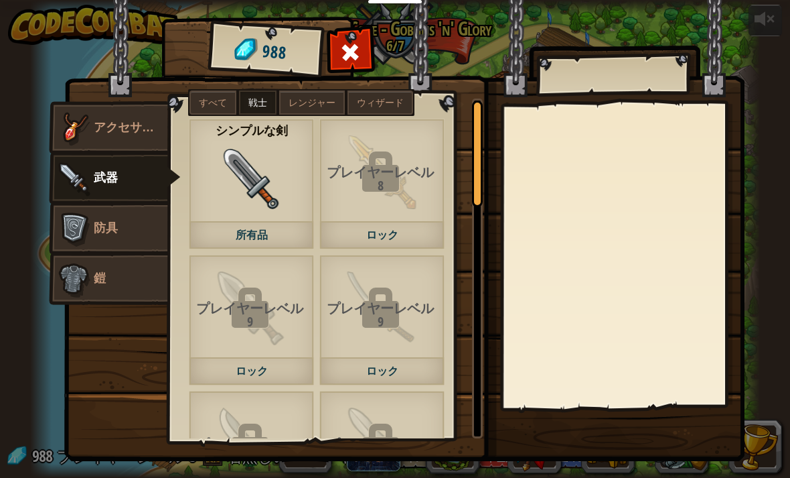
click at [244, 207] on img at bounding box center [252, 179] width 60 height 60
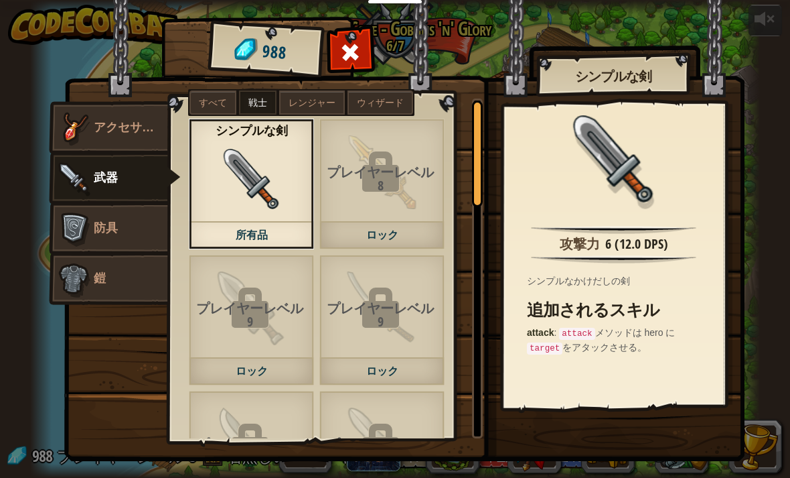
click at [587, 332] on code "attack" at bounding box center [577, 334] width 36 height 12
click at [119, 227] on link "防具" at bounding box center [108, 229] width 119 height 54
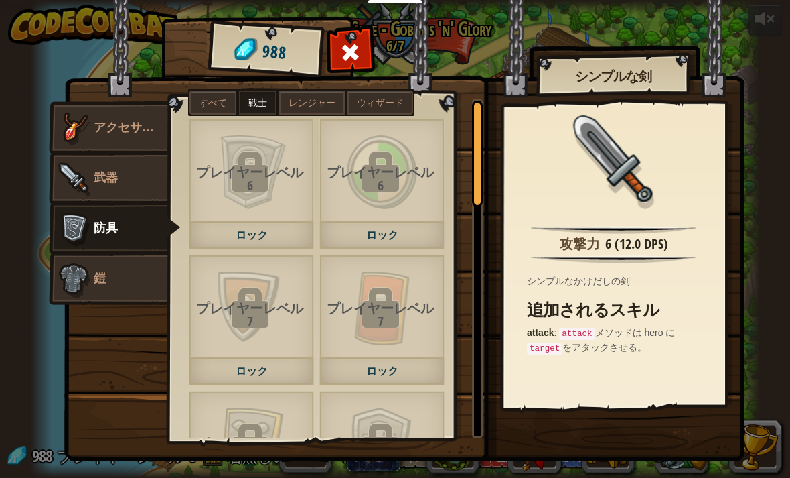
click at [116, 268] on link "鎧" at bounding box center [108, 279] width 119 height 54
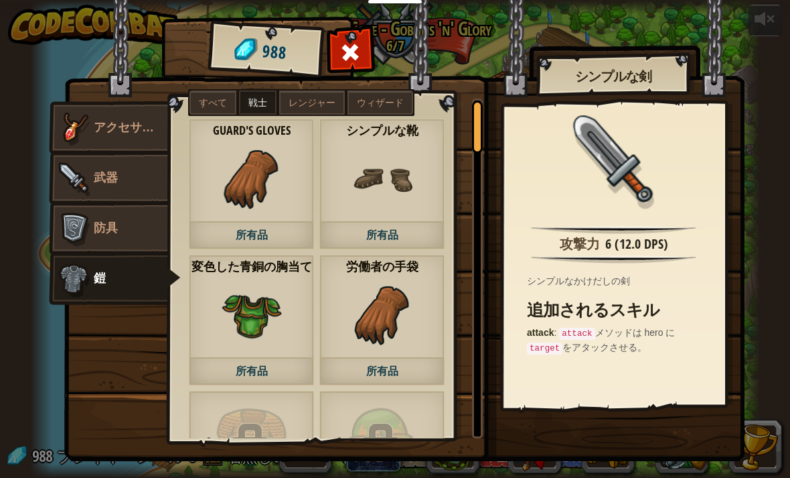
click at [92, 129] on img at bounding box center [74, 128] width 40 height 40
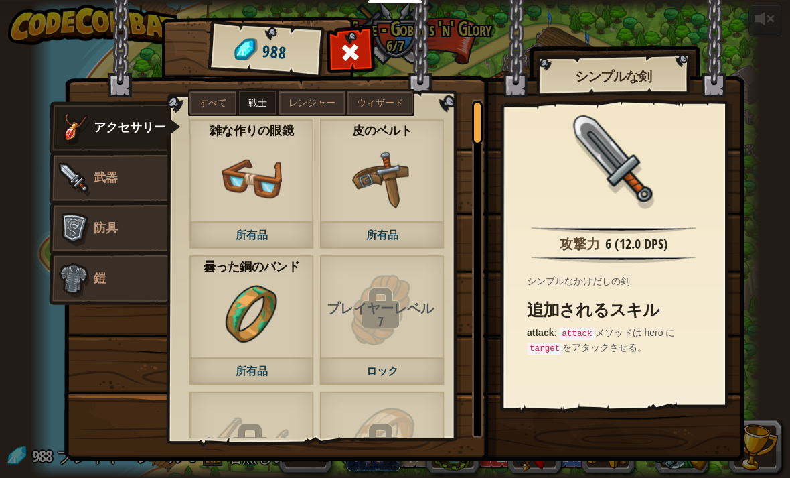
click at [214, 91] on label "すべて" at bounding box center [213, 102] width 47 height 24
click at [308, 107] on span "レンジャー" at bounding box center [312, 102] width 47 height 11
click at [543, 348] on code "target" at bounding box center [545, 348] width 36 height 12
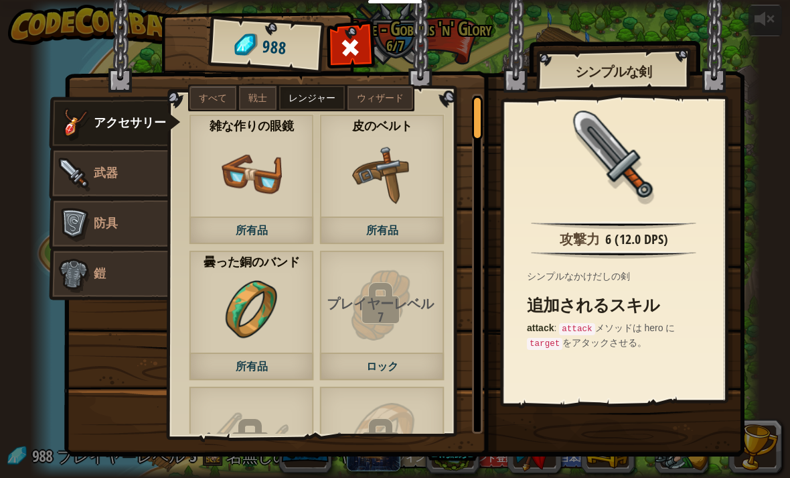
scroll to position [5, 0]
click at [647, 224] on img at bounding box center [613, 225] width 165 height 8
click at [622, 228] on img at bounding box center [613, 225] width 165 height 8
click at [66, 178] on img at bounding box center [74, 173] width 40 height 40
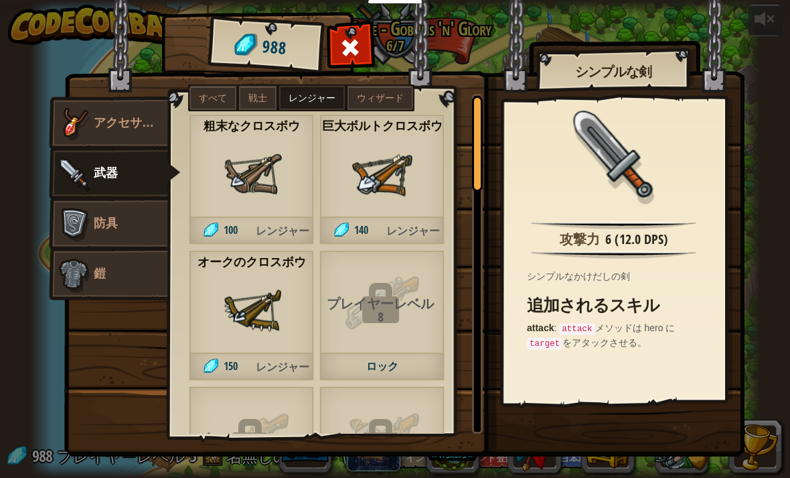
click at [236, 202] on img at bounding box center [252, 174] width 60 height 60
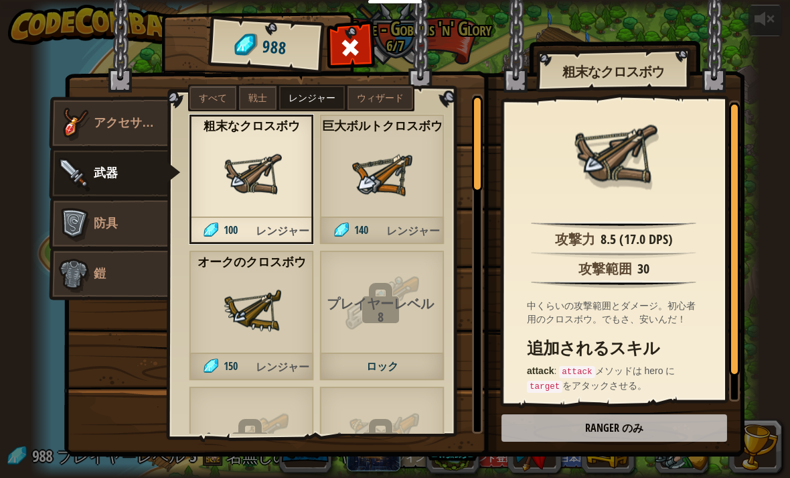
click at [350, 216] on div "巨大ボルトクロスボウ 140 レンジャー" at bounding box center [382, 179] width 125 height 131
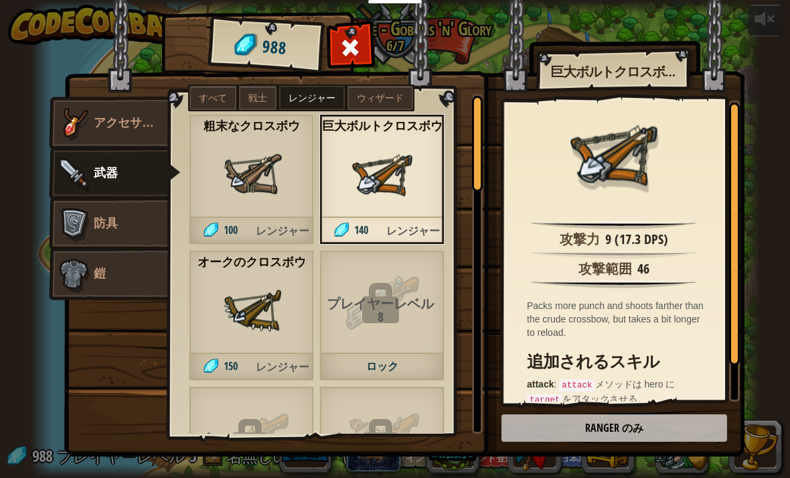
click at [215, 198] on div "粗末なクロスボウ 100 レンジャー" at bounding box center [251, 179] width 125 height 131
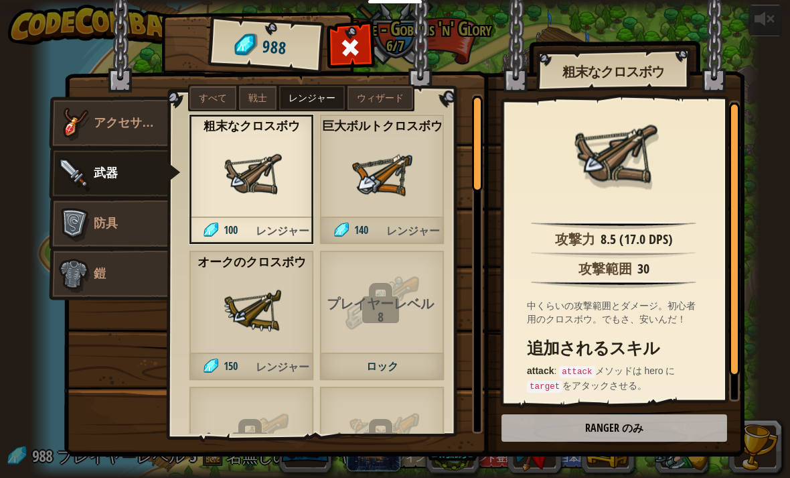
click at [67, 119] on img at bounding box center [74, 123] width 40 height 40
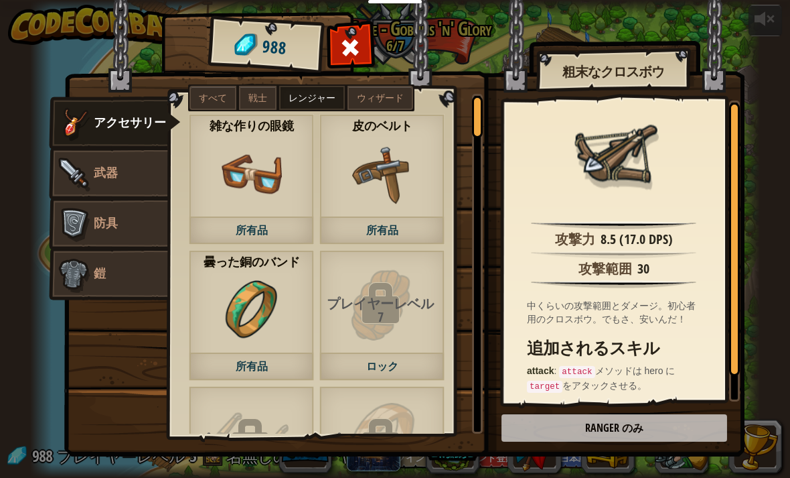
click at [83, 175] on img at bounding box center [74, 173] width 40 height 40
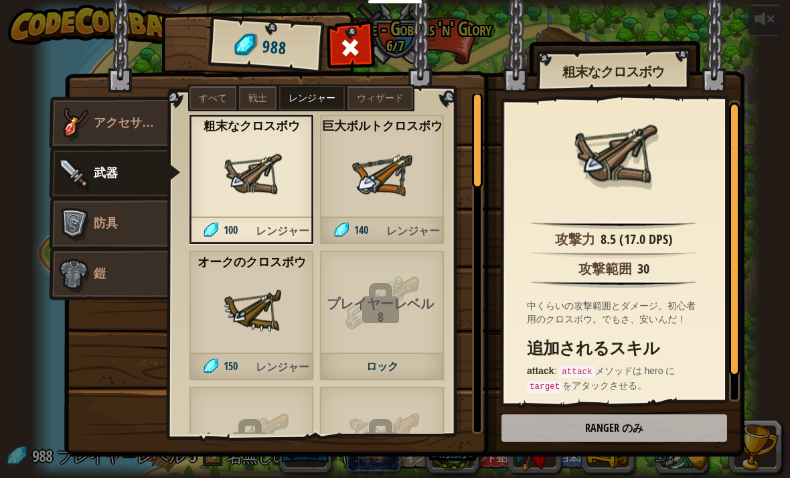
click at [266, 104] on label "戦士" at bounding box center [258, 98] width 38 height 24
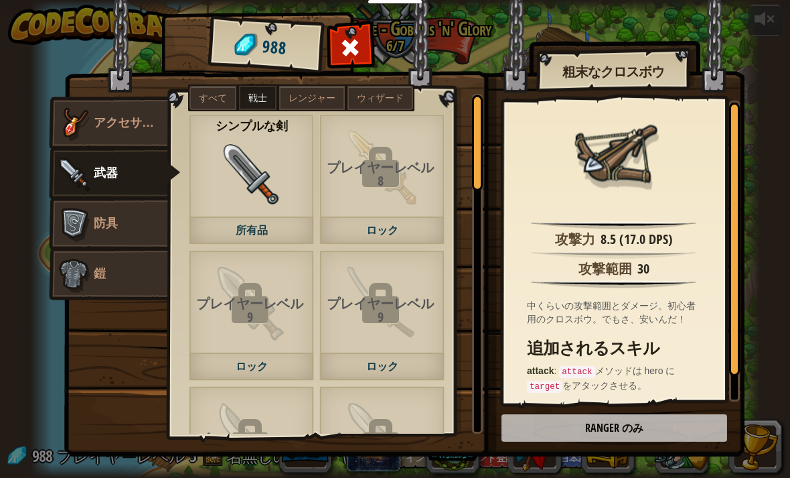
scroll to position [0, 0]
click at [216, 187] on div "シンプルな剣 所有品" at bounding box center [251, 179] width 125 height 131
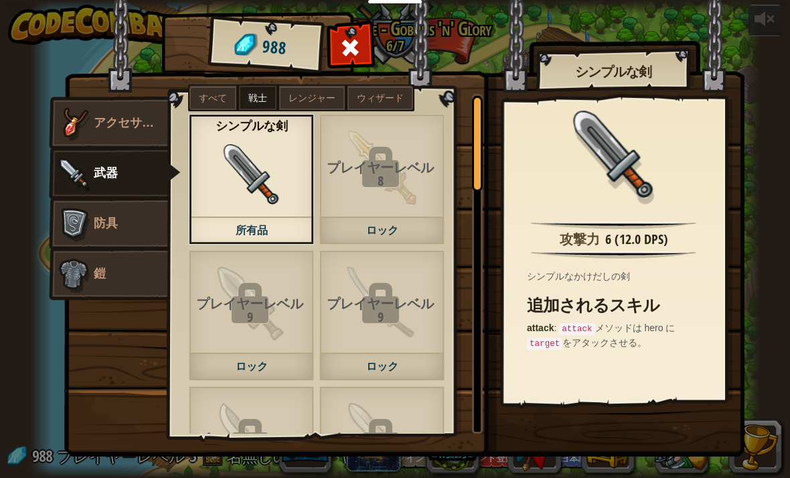
click at [228, 200] on img at bounding box center [252, 174] width 60 height 60
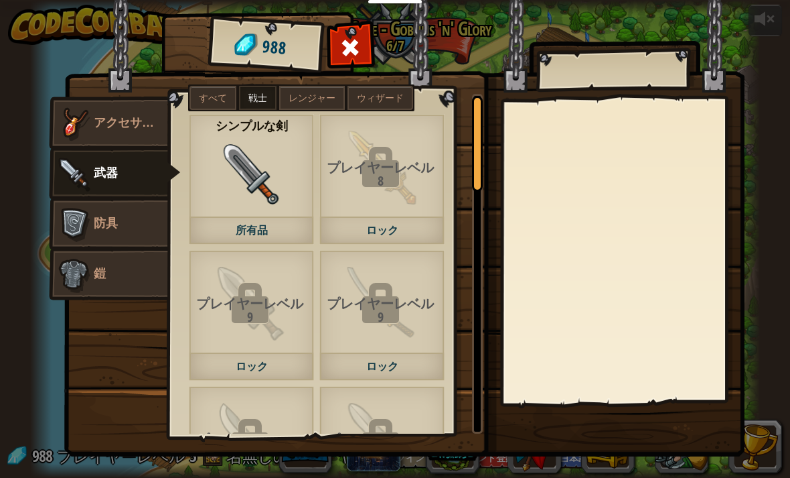
click at [222, 214] on div "シンプルな剣 所有品" at bounding box center [251, 179] width 125 height 131
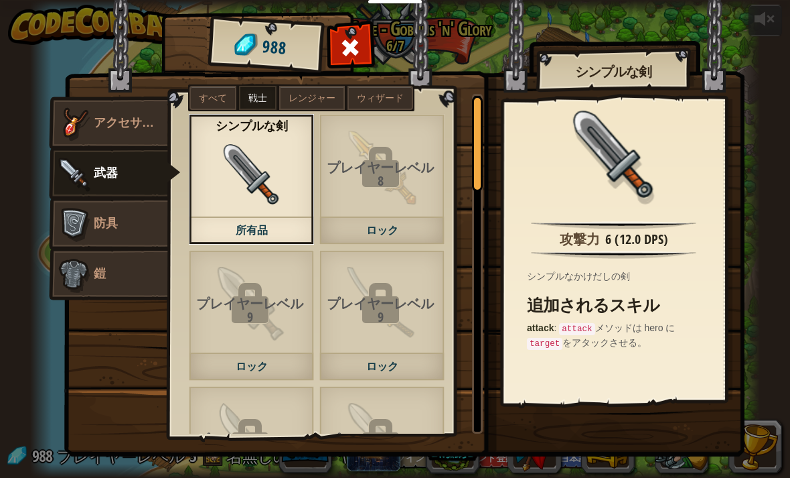
click at [658, 196] on img at bounding box center [615, 160] width 87 height 87
click at [244, 196] on img at bounding box center [252, 174] width 60 height 60
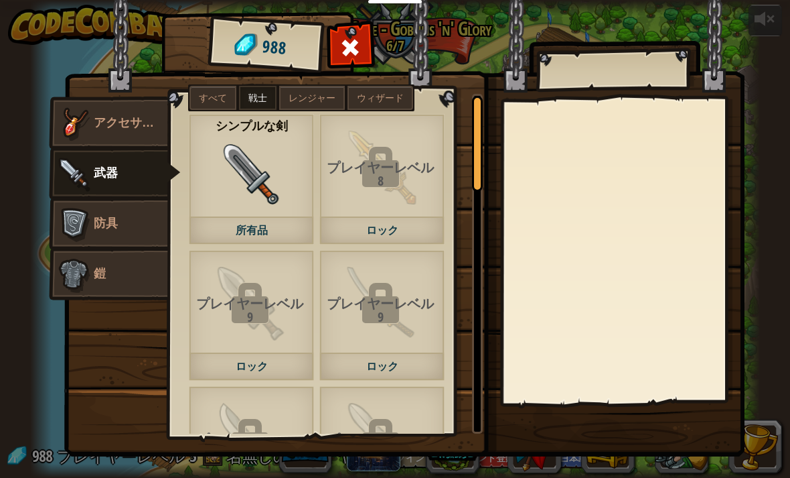
click at [219, 216] on div "シンプルな剣 所有品" at bounding box center [251, 179] width 125 height 131
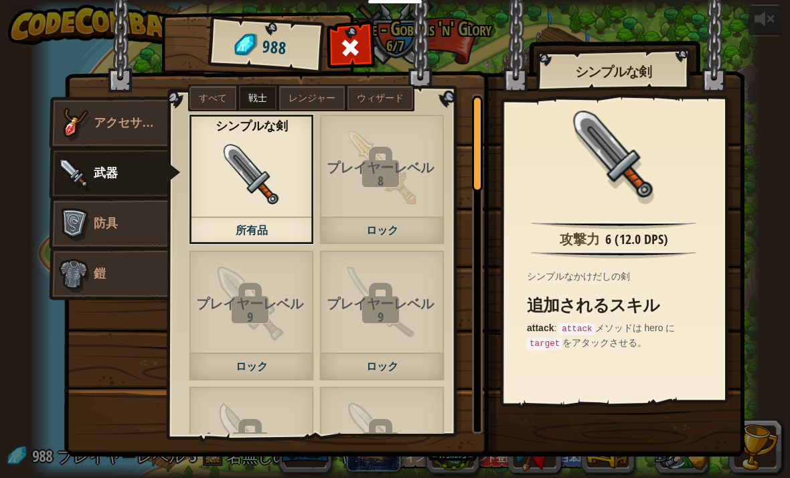
click at [376, 90] on label "ウィザード" at bounding box center [381, 98] width 66 height 24
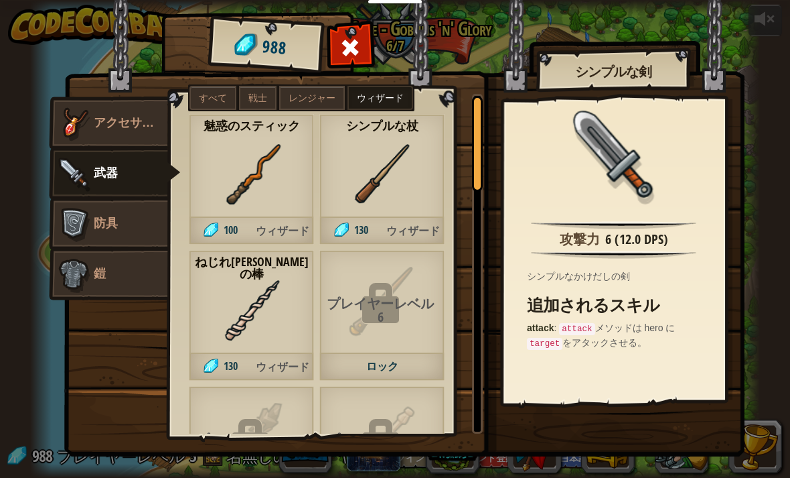
click at [218, 194] on div "魅惑のスティック 100 ウィザード" at bounding box center [251, 179] width 125 height 131
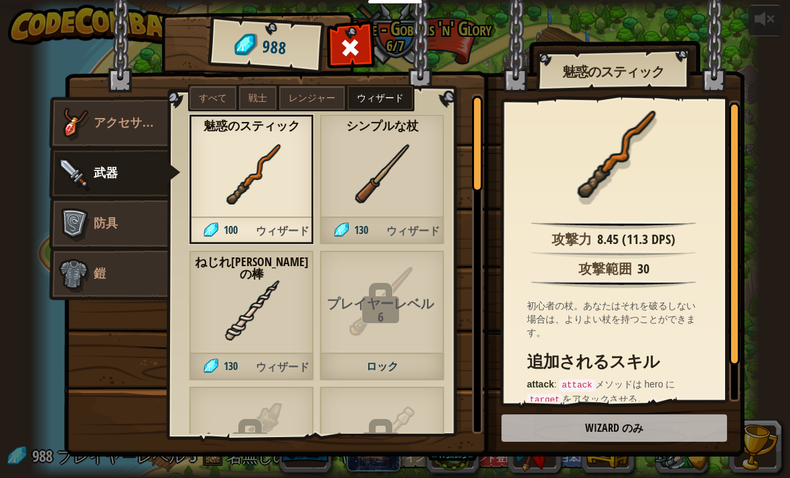
click at [633, 425] on img at bounding box center [404, 213] width 681 height 486
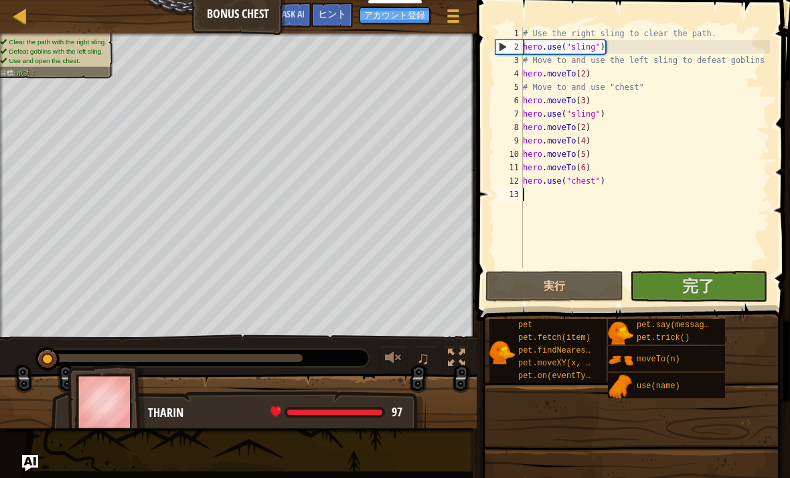
click at [685, 289] on span "完了" at bounding box center [699, 285] width 32 height 21
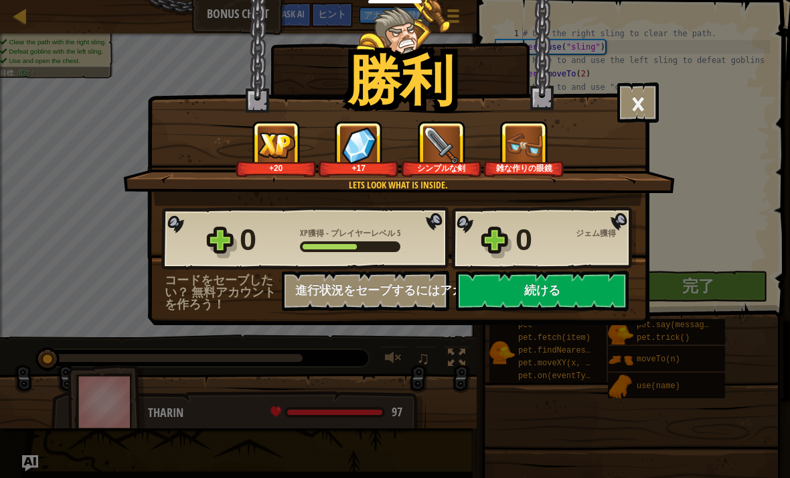
click at [299, 295] on button "進行状況をセーブするにはアカウント登録をしてください" at bounding box center [365, 291] width 167 height 40
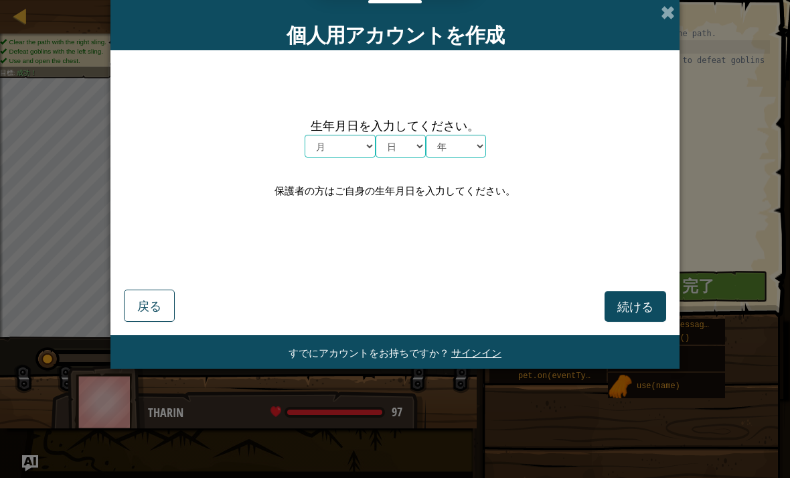
click at [672, 6] on span at bounding box center [668, 12] width 14 height 14
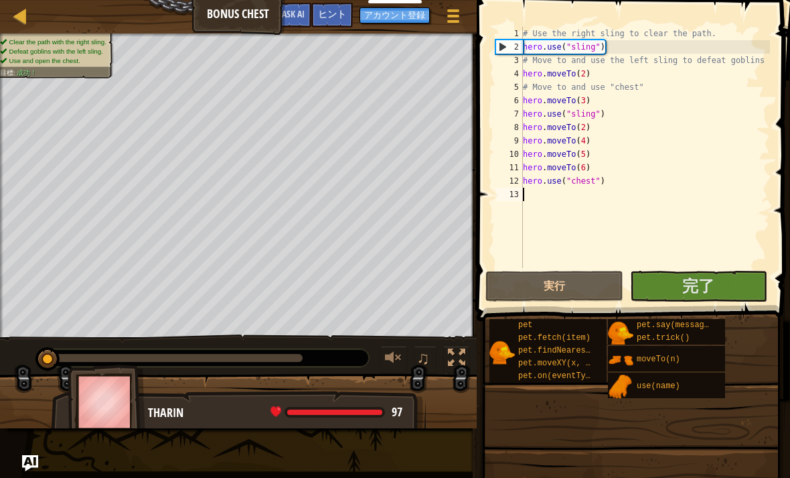
click at [691, 278] on span "完了" at bounding box center [699, 285] width 32 height 21
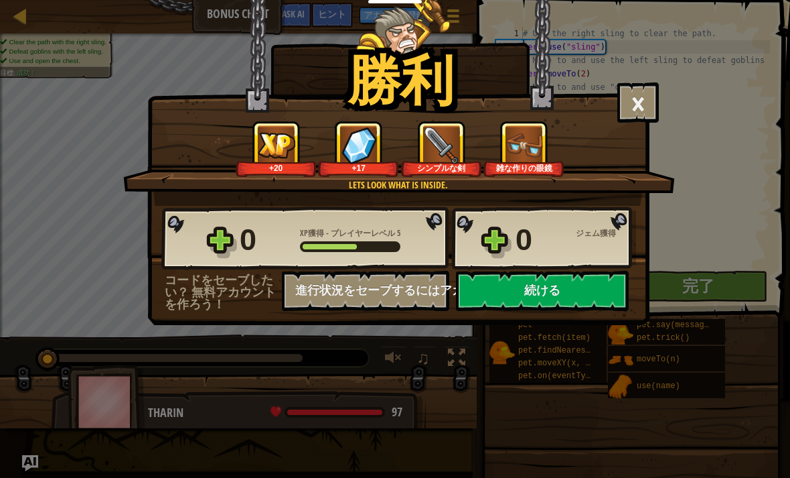
click at [419, 55] on h1 "勝利" at bounding box center [401, 79] width 106 height 59
click at [546, 279] on button "続ける" at bounding box center [542, 291] width 173 height 40
select select "ja"
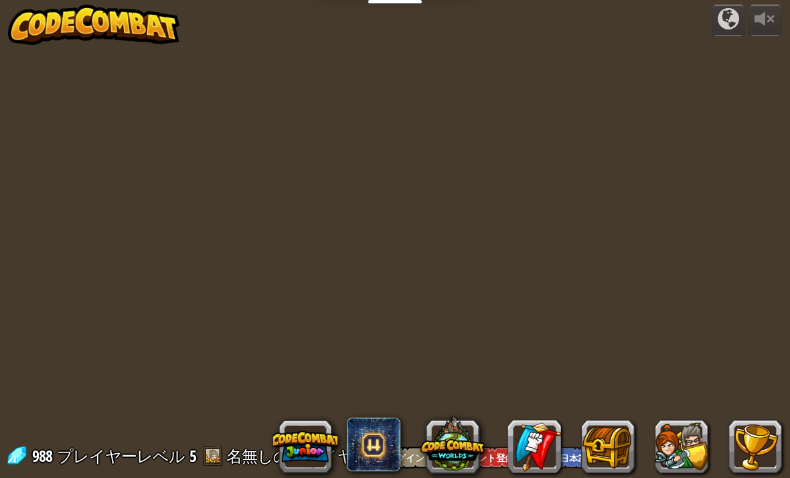
select select "ja"
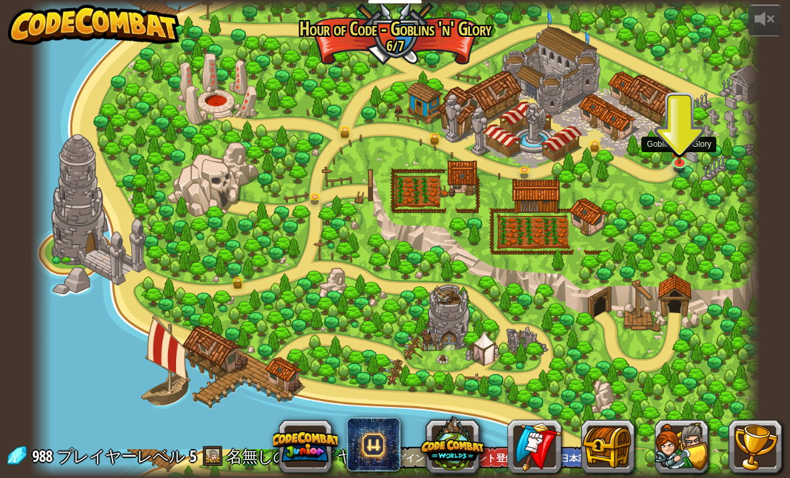
click at [689, 157] on link at bounding box center [681, 164] width 27 height 20
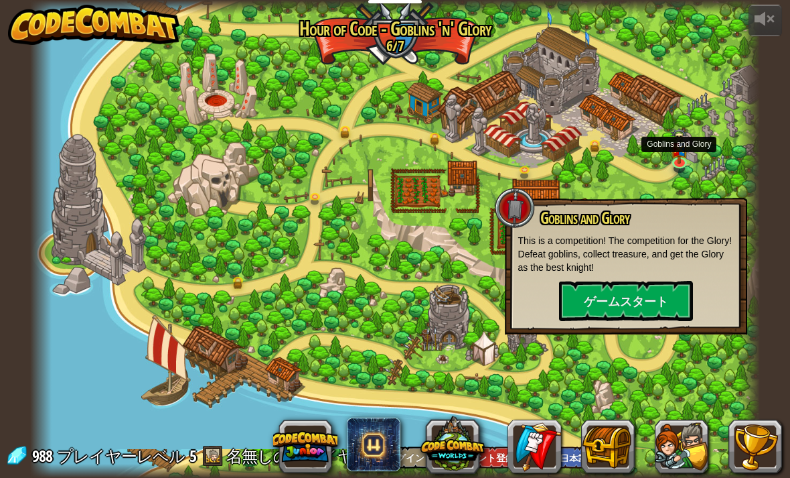
click at [647, 295] on button "ゲームスタート" at bounding box center [626, 301] width 134 height 40
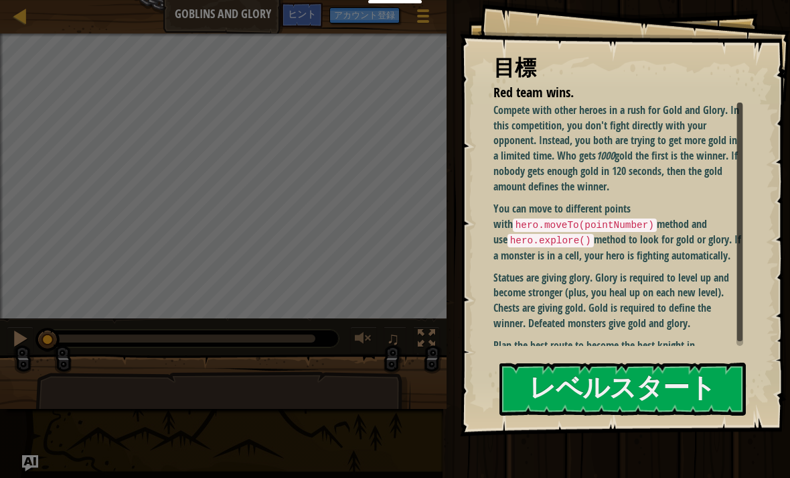
select select "ja"
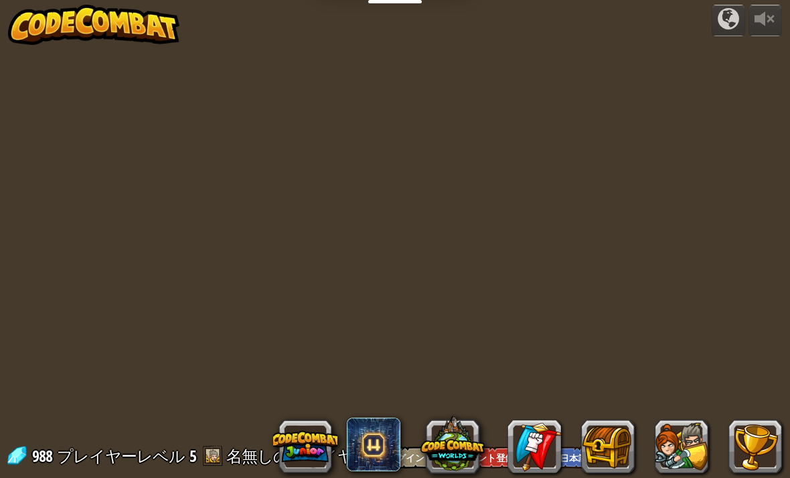
select select "ja"
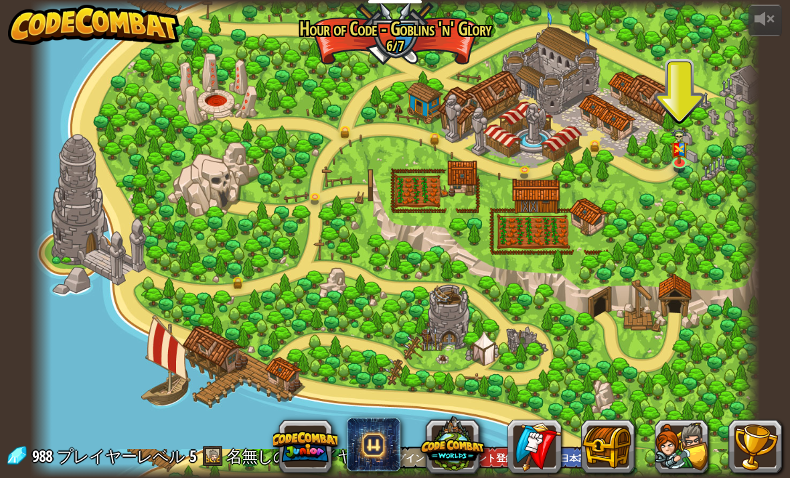
click at [685, 449] on button at bounding box center [682, 446] width 54 height 54
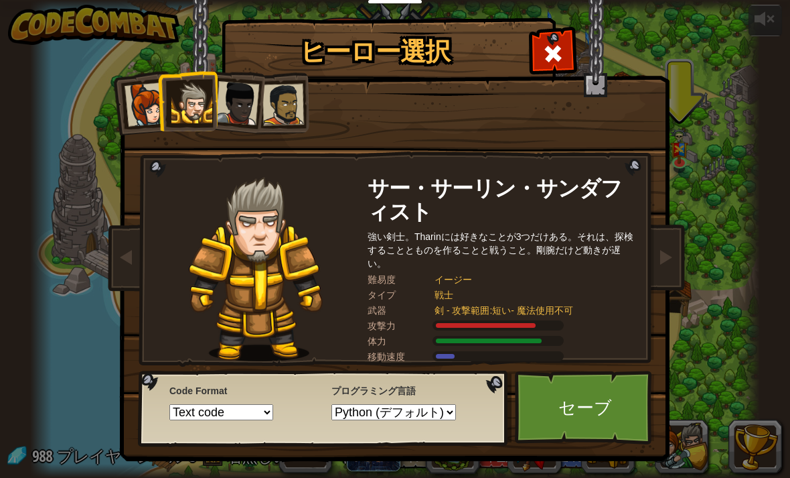
click at [612, 416] on link "セーブ" at bounding box center [585, 407] width 140 height 74
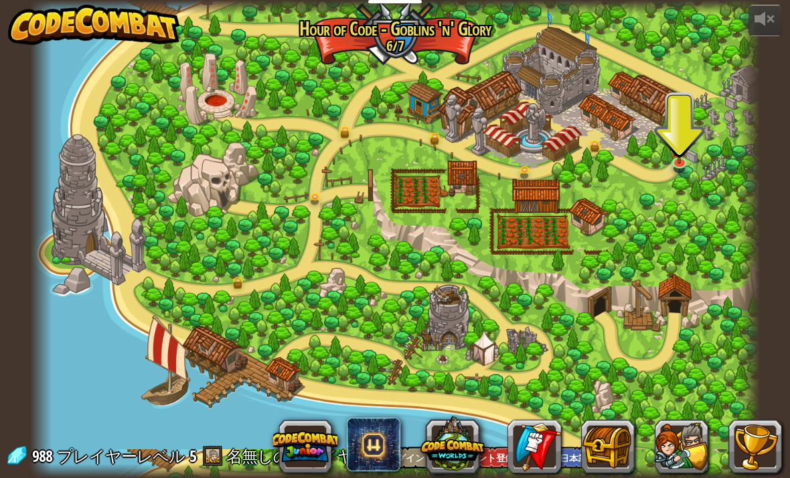
click at [683, 445] on button at bounding box center [682, 446] width 54 height 54
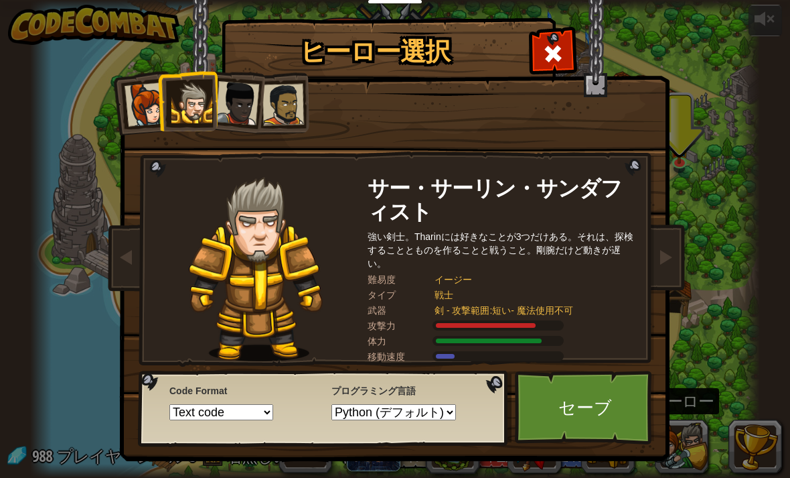
click at [437, 415] on select "Python (デフォルト) JavaScript Lua C++ Java (実験的)" at bounding box center [394, 412] width 125 height 16
click at [597, 419] on link "セーブ" at bounding box center [585, 407] width 140 height 74
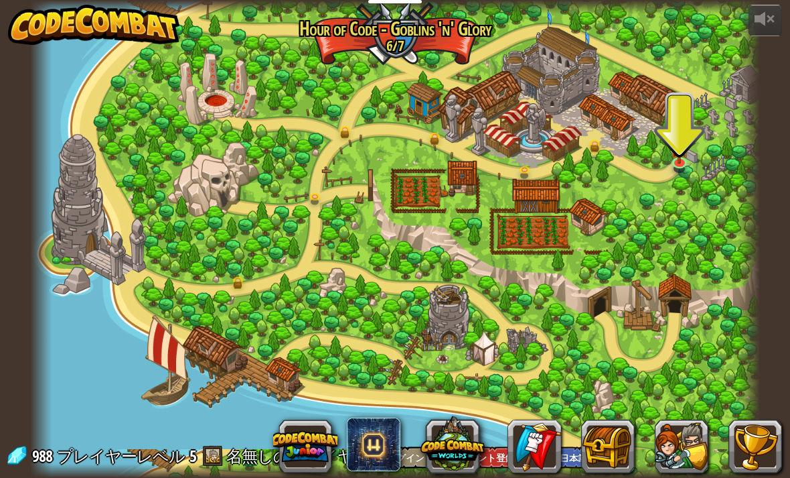
click at [668, 458] on button at bounding box center [682, 446] width 54 height 54
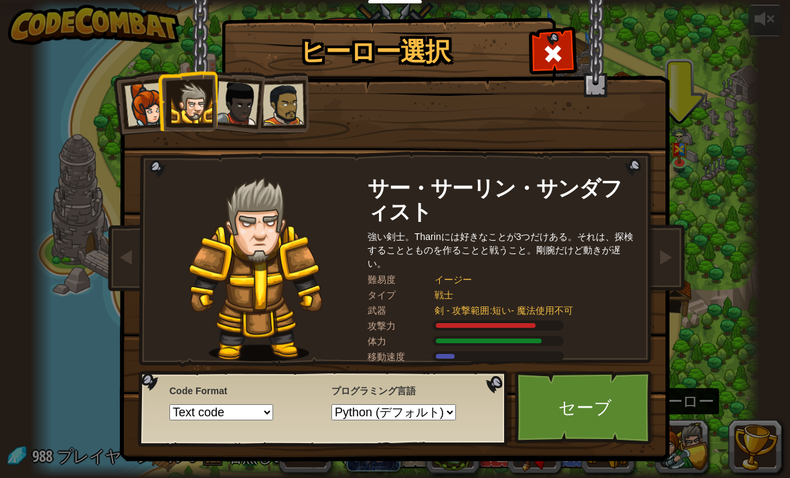
click at [127, 261] on span at bounding box center [127, 257] width 16 height 16
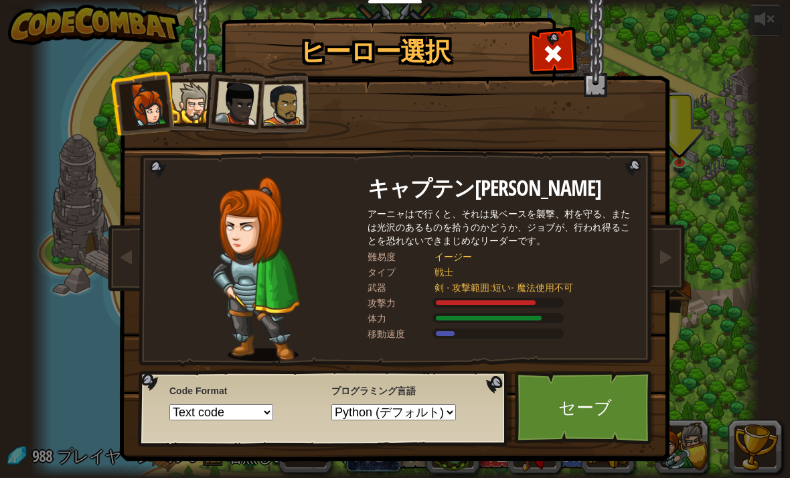
click at [666, 276] on link at bounding box center [665, 258] width 27 height 56
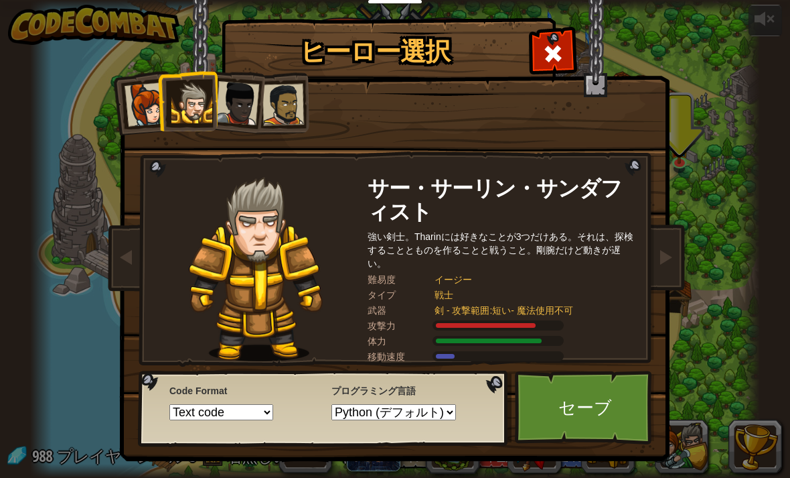
click at [202, 111] on div at bounding box center [191, 102] width 41 height 41
click at [191, 111] on div at bounding box center [191, 102] width 41 height 41
click at [232, 273] on img at bounding box center [256, 269] width 135 height 184
click at [126, 259] on span at bounding box center [127, 257] width 16 height 16
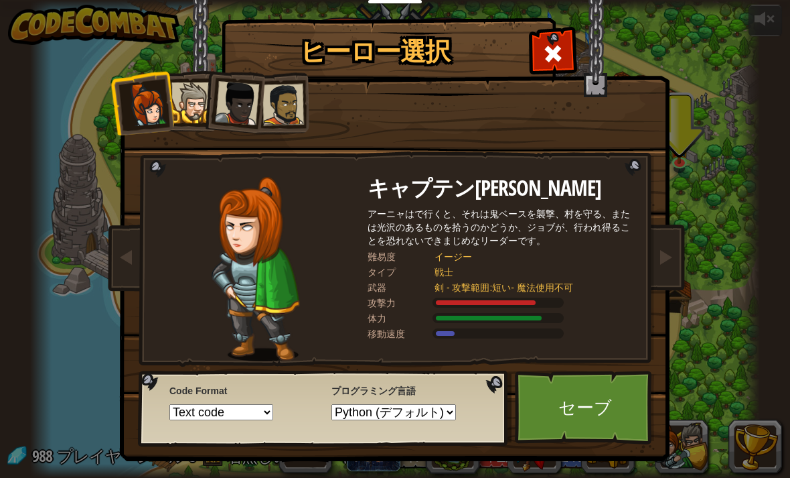
click at [679, 279] on link at bounding box center [665, 258] width 27 height 56
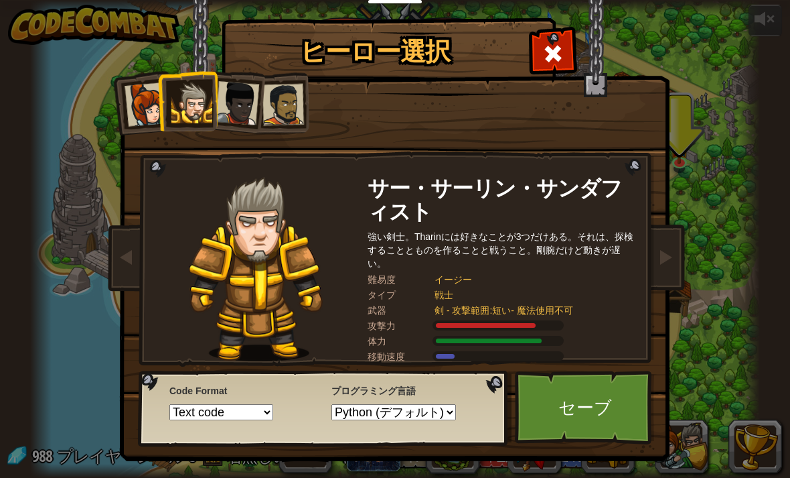
click at [677, 277] on link at bounding box center [665, 258] width 27 height 56
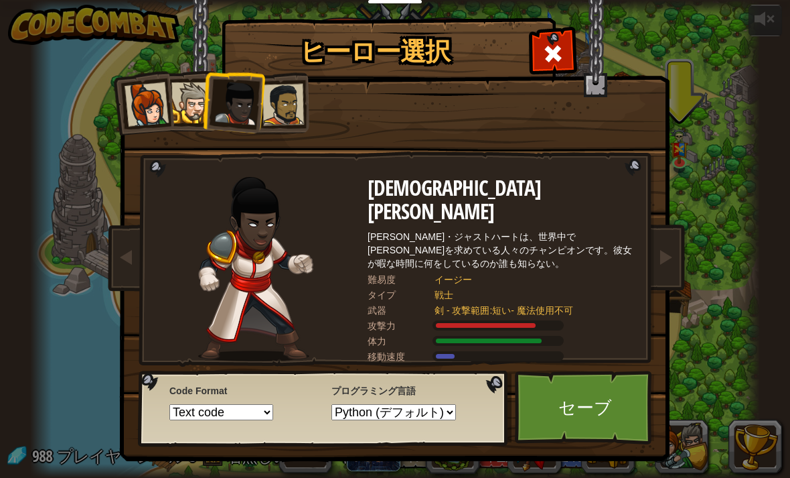
click at [671, 274] on link at bounding box center [665, 258] width 27 height 56
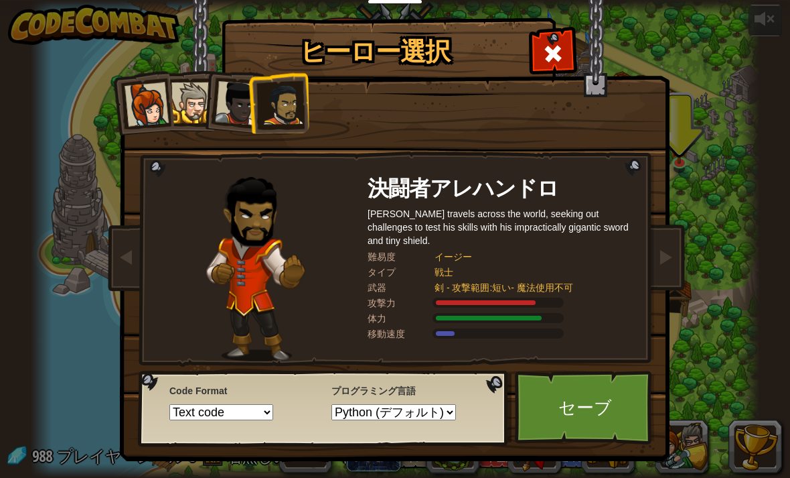
click at [125, 267] on link at bounding box center [126, 258] width 27 height 56
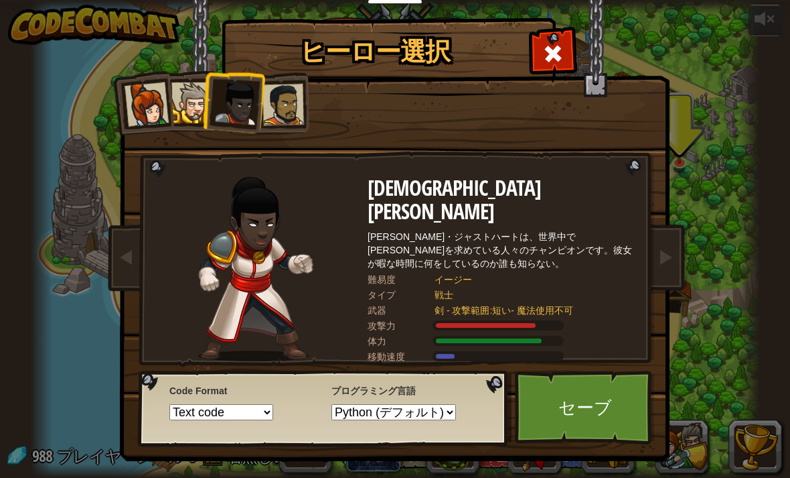
click at [125, 270] on link at bounding box center [126, 258] width 27 height 56
click at [121, 273] on link at bounding box center [126, 258] width 27 height 56
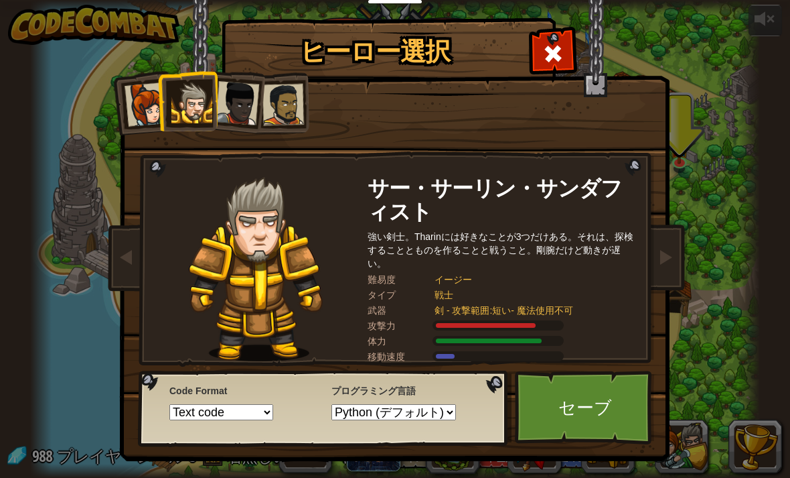
click at [218, 289] on img at bounding box center [256, 269] width 135 height 184
click at [624, 207] on h2 "サー・サーリン・サンダフィスト" at bounding box center [502, 200] width 268 height 46
click at [571, 267] on div "強い剣士。Tharinには好きなことが3つだけある。それは、探検することとものを作ることと戦うこと。剛腕だけど動きが遅い。" at bounding box center [502, 250] width 268 height 40
click at [202, 297] on img at bounding box center [256, 269] width 135 height 184
click at [214, 299] on img at bounding box center [256, 269] width 135 height 184
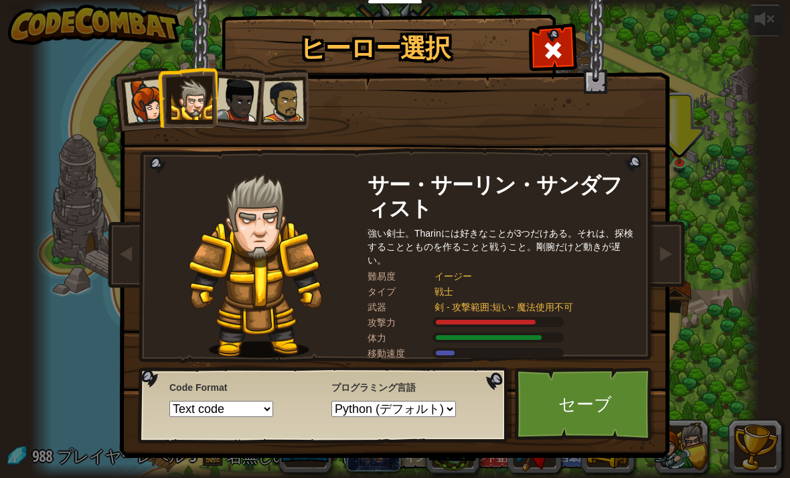
scroll to position [3, 0]
click at [553, 56] on span at bounding box center [553, 50] width 21 height 21
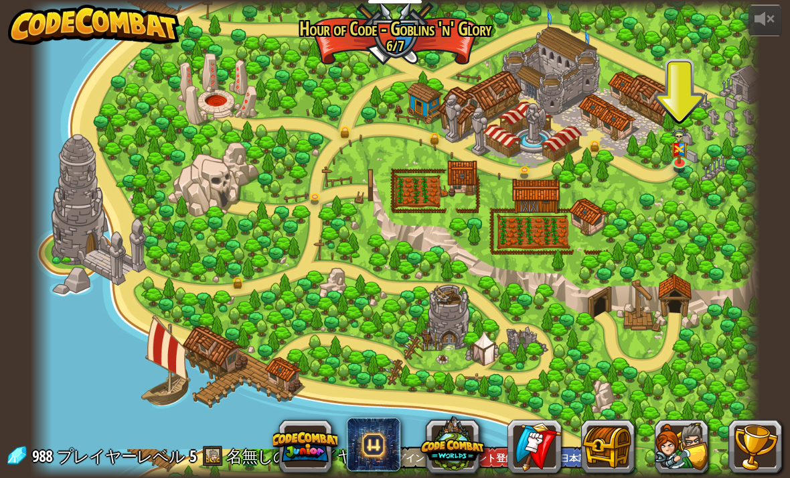
click at [763, 449] on button at bounding box center [756, 446] width 54 height 54
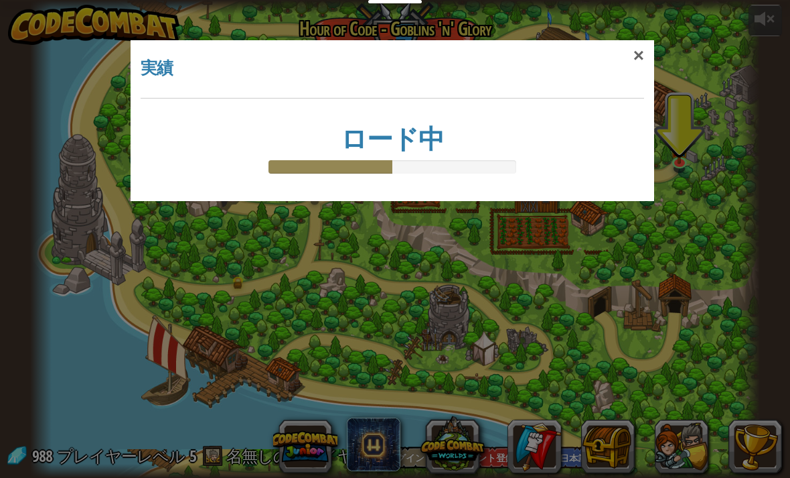
click at [642, 57] on div "×" at bounding box center [639, 55] width 31 height 39
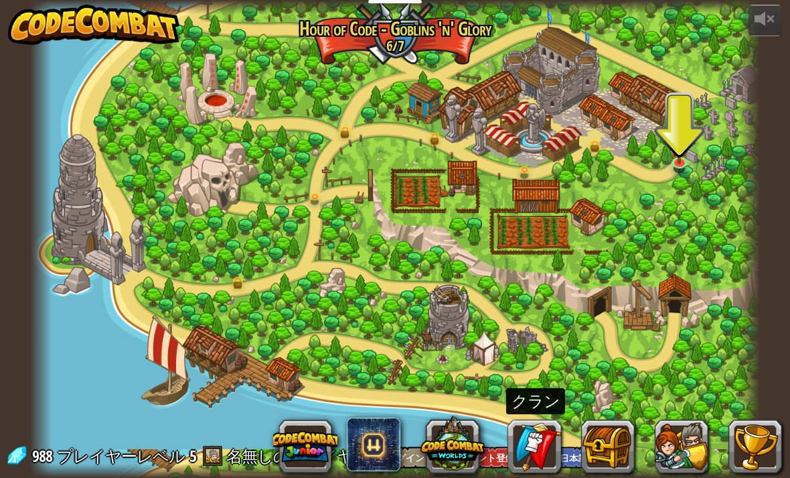
click at [540, 449] on link at bounding box center [535, 446] width 54 height 54
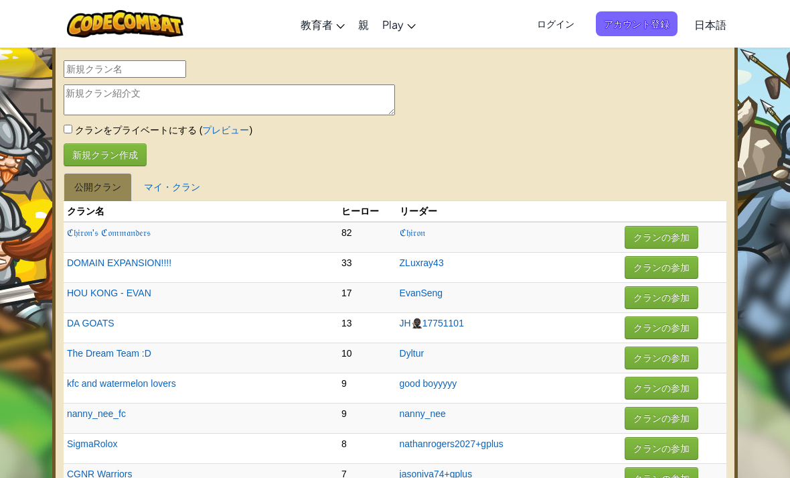
click at [718, 27] on span "日本語" at bounding box center [711, 24] width 32 height 14
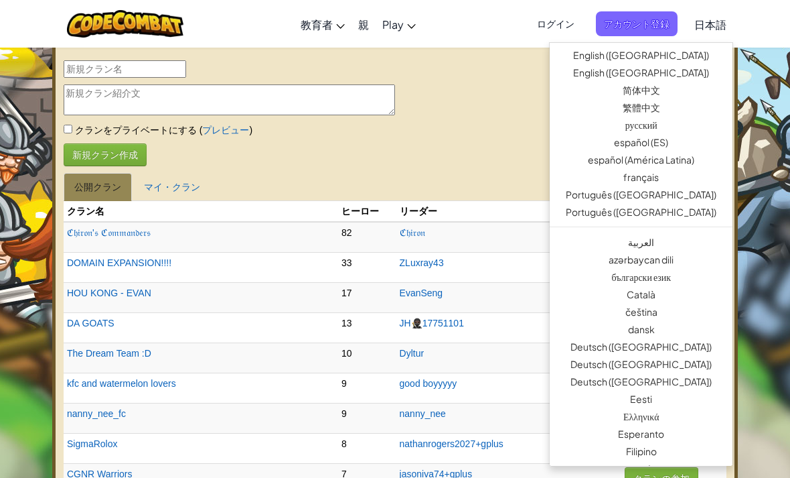
click at [708, 23] on span "日本語" at bounding box center [711, 24] width 32 height 14
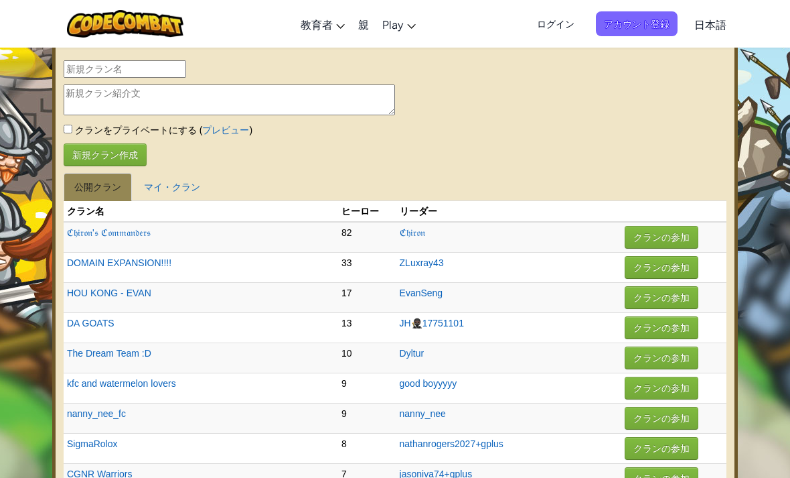
click at [726, 16] on link "日本語" at bounding box center [711, 24] width 46 height 36
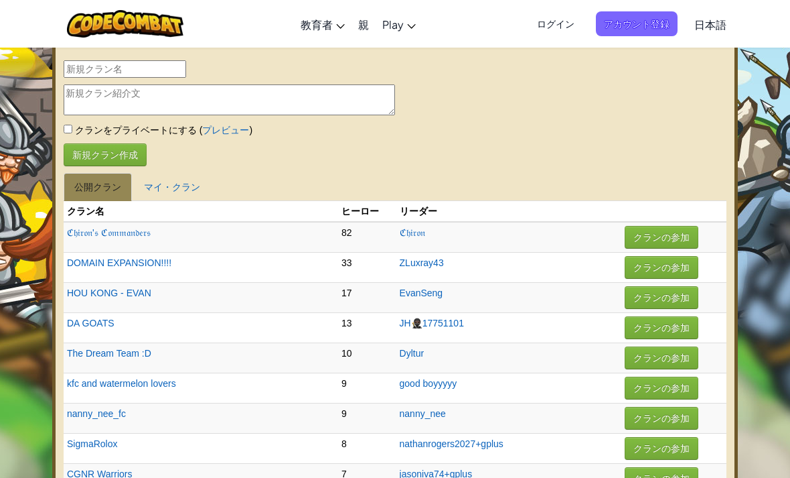
select select "ja"
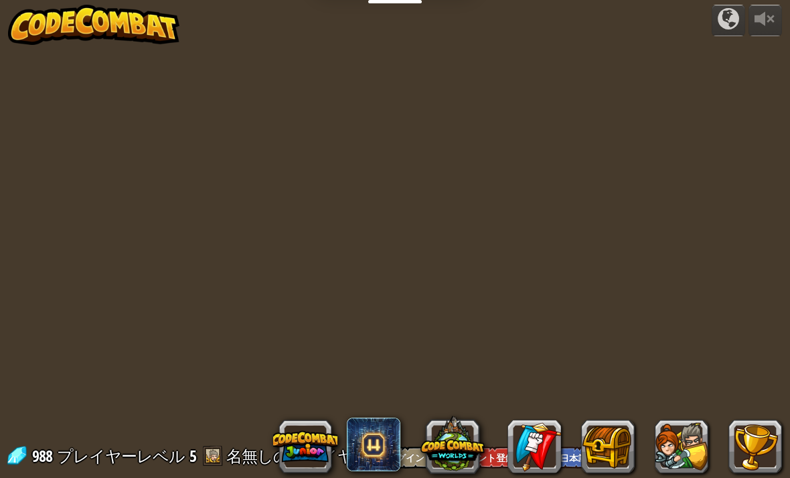
select select "ja"
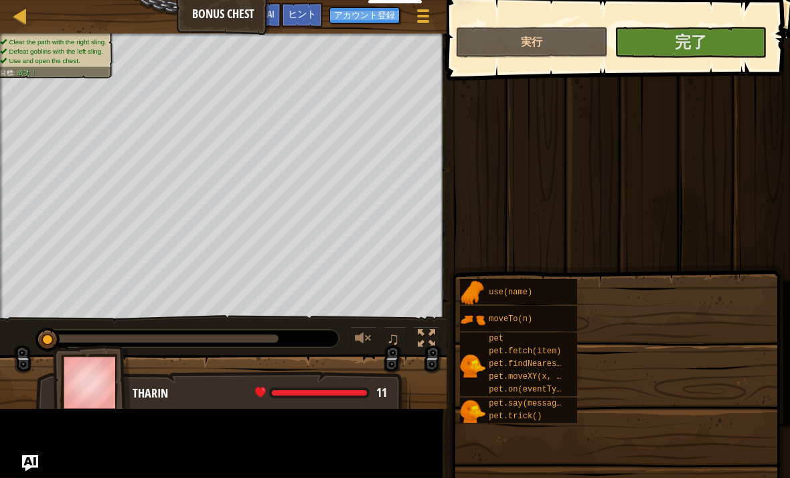
select select "ja"
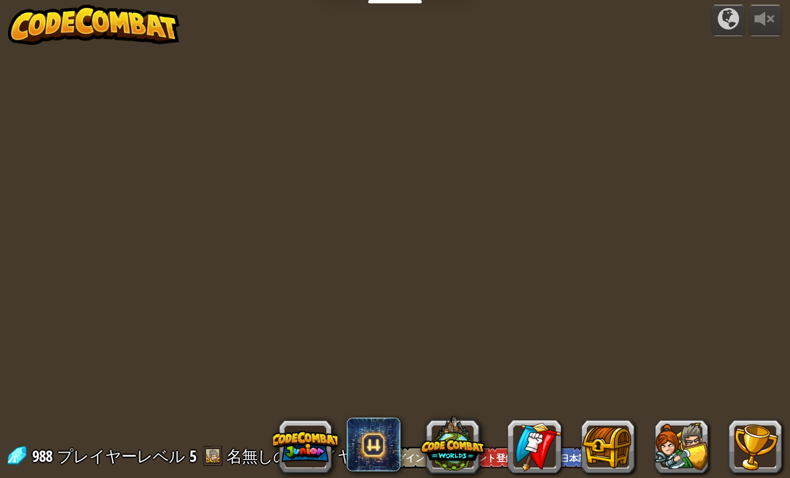
select select "ja"
